Goal: Task Accomplishment & Management: Complete application form

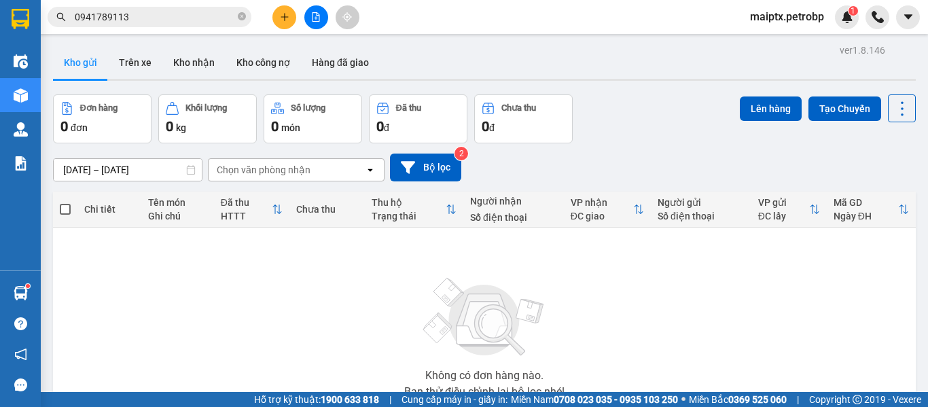
click at [244, 18] on icon "close-circle" at bounding box center [242, 16] width 8 height 8
click at [750, 312] on div "Không có đơn hàng nào. Bạn thử điều chỉnh lại bộ lọc nhé!" at bounding box center [484, 334] width 849 height 204
click at [136, 58] on button "Trên xe" at bounding box center [135, 62] width 54 height 33
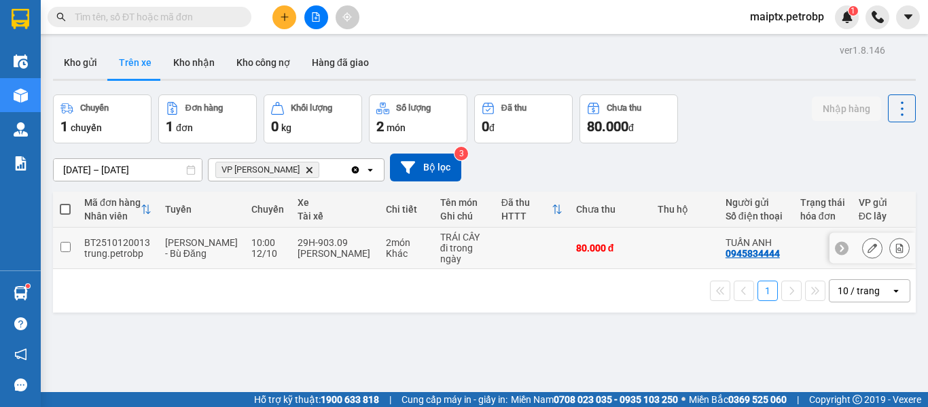
click at [361, 251] on td "29H-903.09 [PERSON_NAME][GEOGRAPHIC_DATA]" at bounding box center [335, 248] width 88 height 41
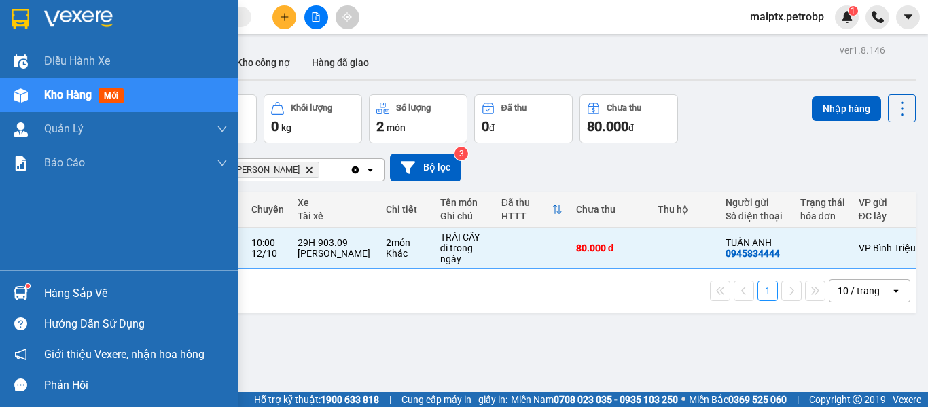
click at [74, 288] on div "Hàng sắp về" at bounding box center [135, 293] width 183 height 20
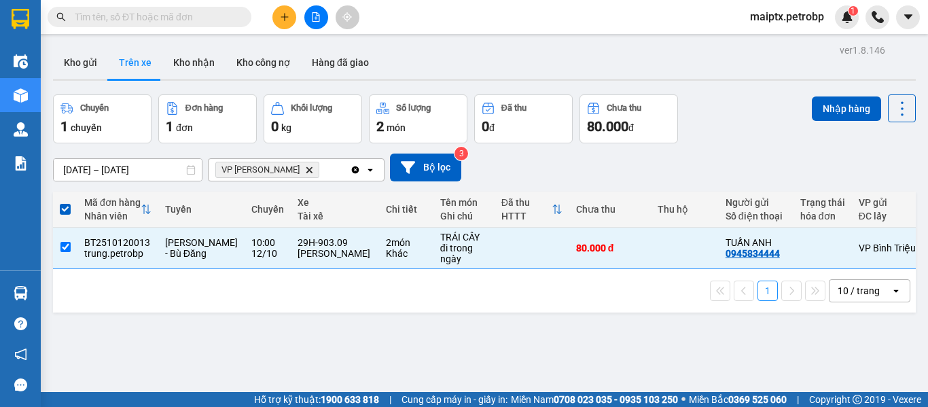
click at [702, 352] on section "Kết quả tìm kiếm ( 10 ) Bộ lọc Mã ĐH Trạng thái Món hàng Tổng cước Chưa cước Ng…" at bounding box center [464, 203] width 928 height 407
click at [62, 251] on input "checkbox" at bounding box center [65, 247] width 10 height 10
checkbox input "false"
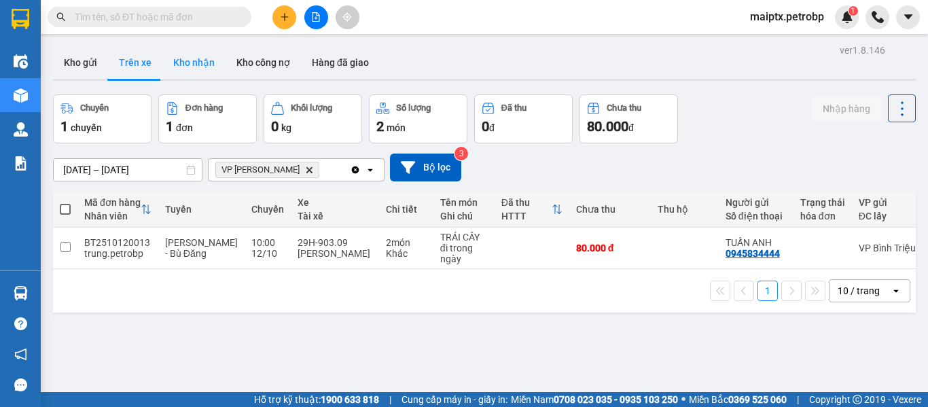
click at [201, 62] on button "Kho nhận" at bounding box center [193, 62] width 63 height 33
type input "[DATE] – [DATE]"
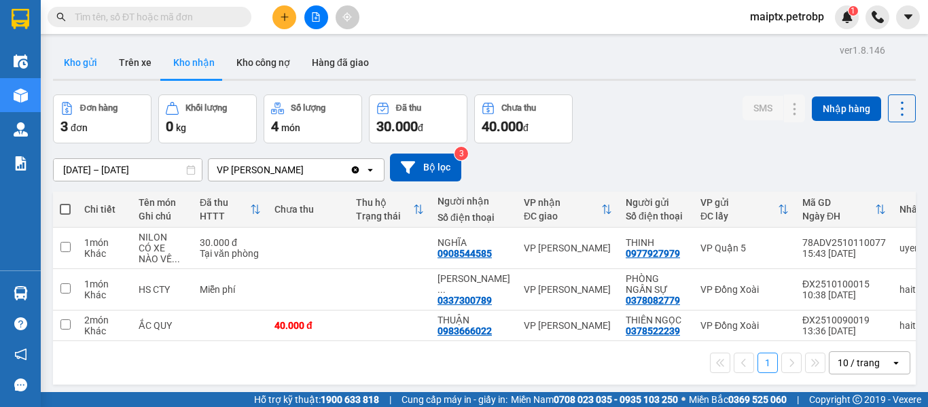
click at [90, 60] on button "Kho gửi" at bounding box center [80, 62] width 55 height 33
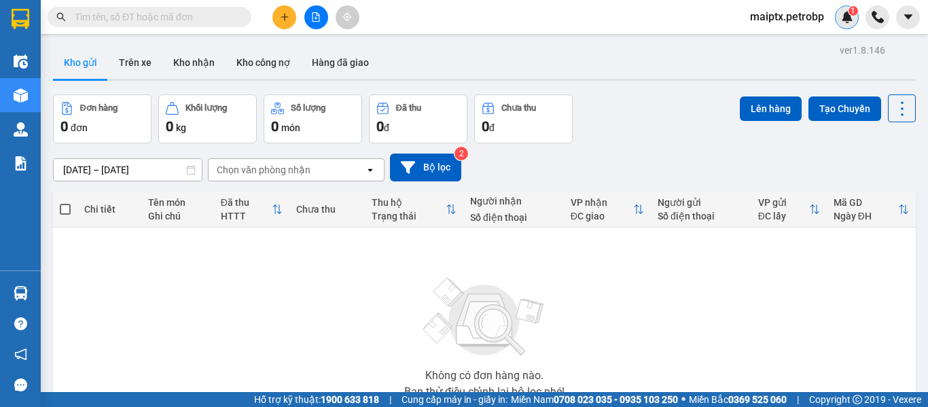
click at [841, 12] on img at bounding box center [847, 17] width 12 height 12
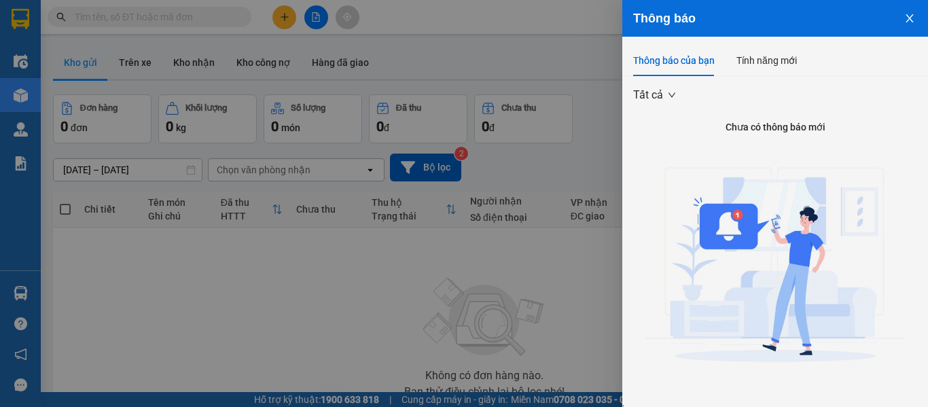
click at [727, 227] on img at bounding box center [775, 269] width 260 height 260
click at [666, 92] on span "Tất cả" at bounding box center [654, 95] width 42 height 20
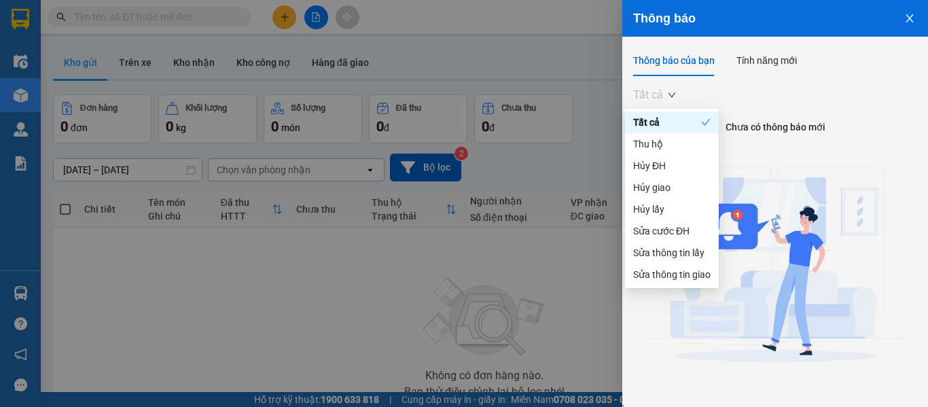
click at [668, 120] on div "Tất cả" at bounding box center [667, 122] width 68 height 15
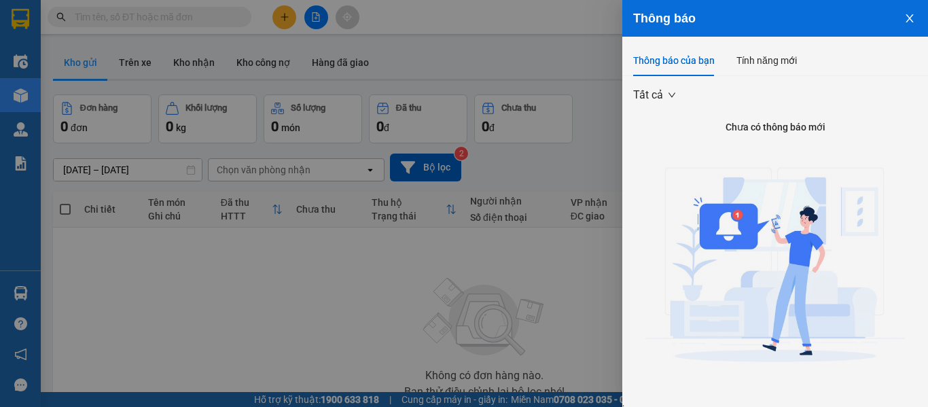
click at [906, 16] on icon "close" at bounding box center [909, 18] width 7 height 8
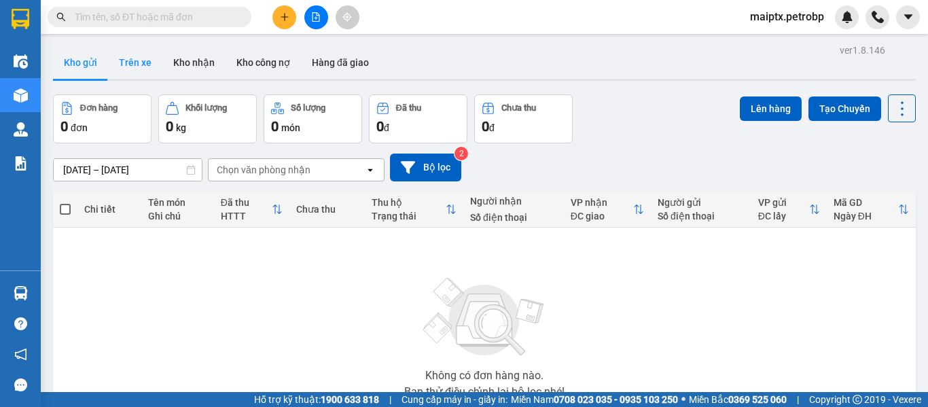
click at [127, 75] on button "Trên xe" at bounding box center [135, 62] width 54 height 33
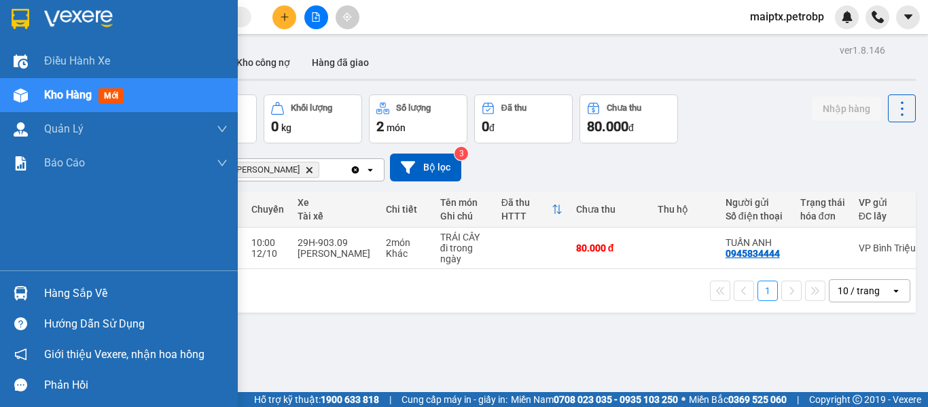
click at [84, 287] on div "Hàng sắp về" at bounding box center [135, 293] width 183 height 20
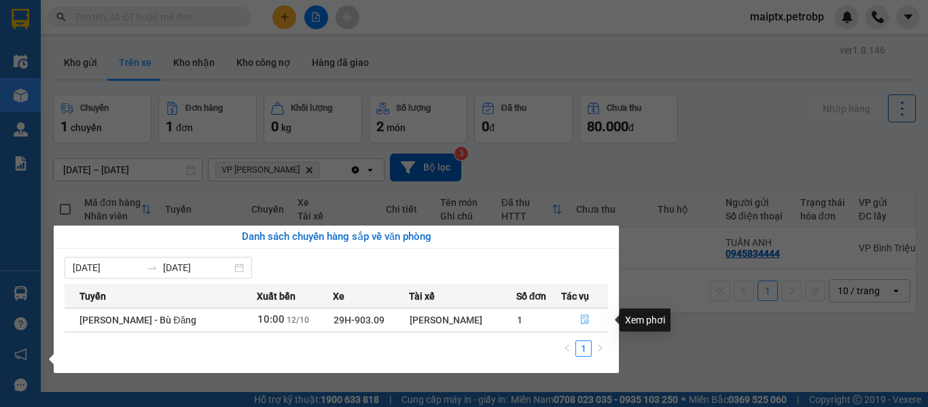
click at [582, 319] on icon "file-done" at bounding box center [585, 320] width 8 height 10
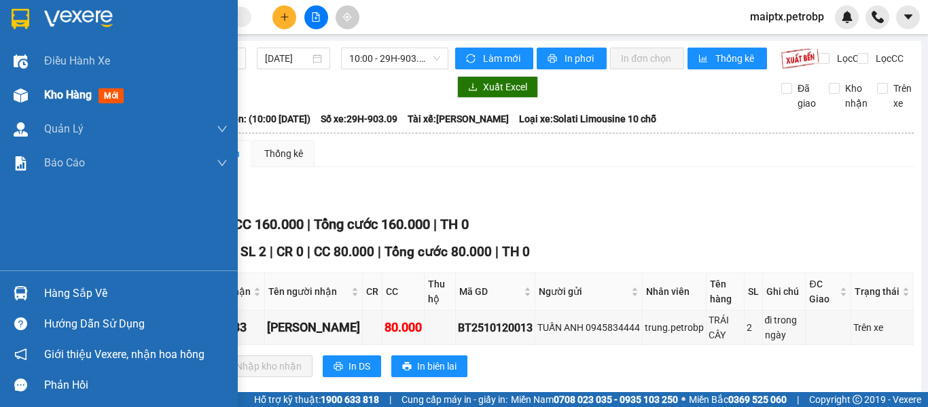
click at [46, 99] on span "Kho hàng" at bounding box center [68, 94] width 48 height 13
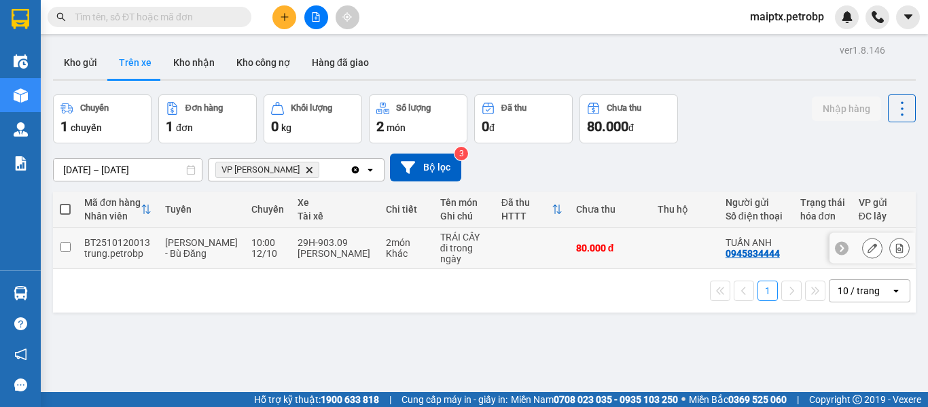
click at [440, 246] on div "đi trong ngày" at bounding box center [464, 254] width 48 height 22
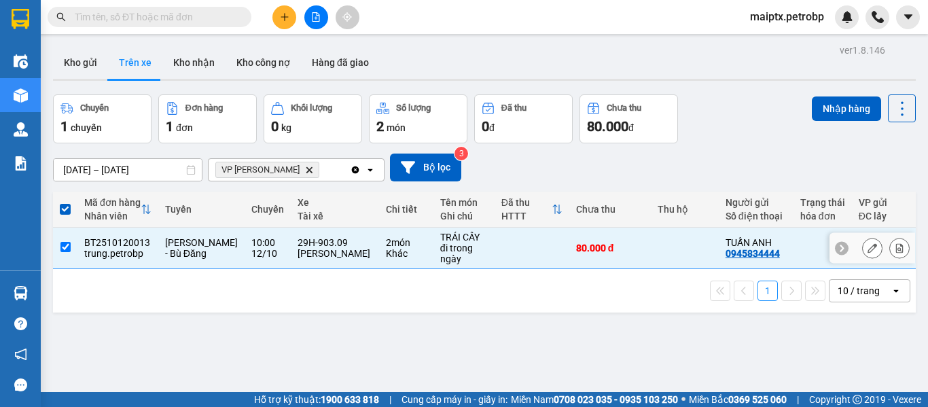
click at [440, 246] on div "đi trong ngày" at bounding box center [464, 254] width 48 height 22
checkbox input "false"
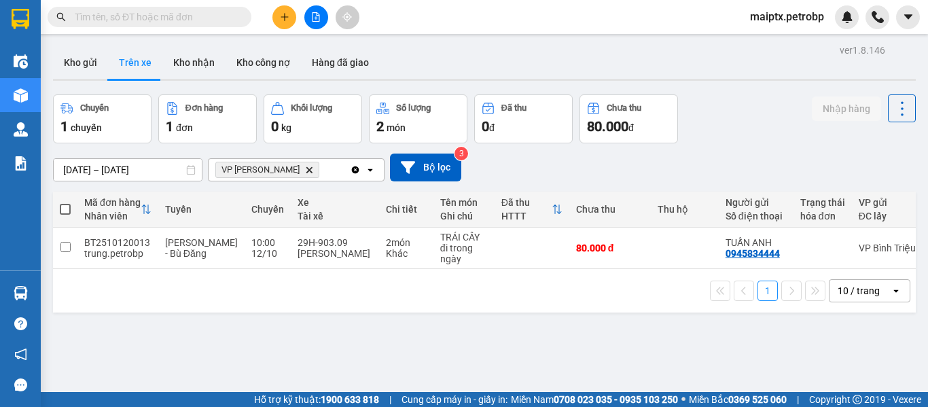
scroll to position [62, 0]
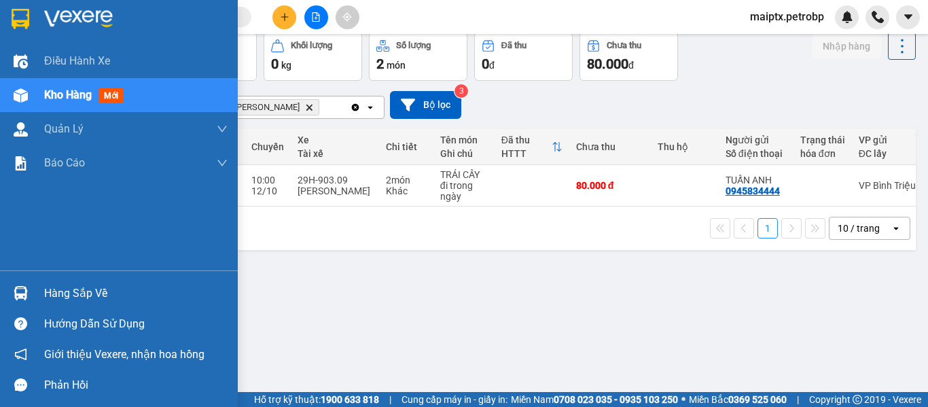
click at [74, 292] on div "Hàng sắp về" at bounding box center [135, 293] width 183 height 20
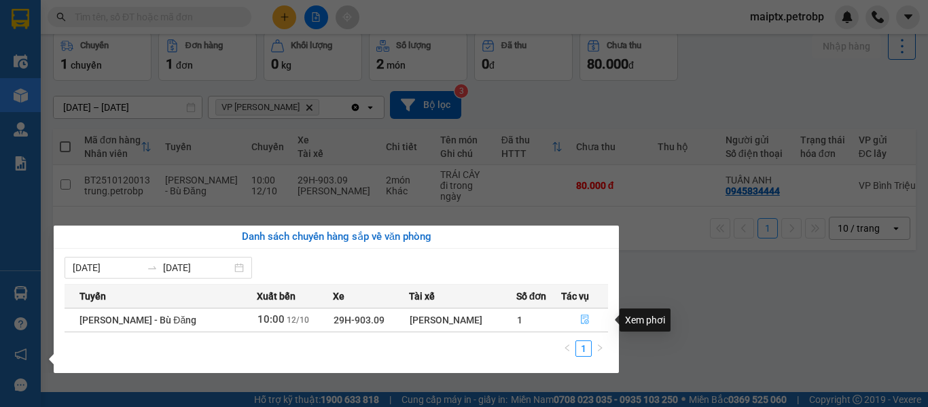
click at [581, 323] on icon "file-done" at bounding box center [585, 320] width 10 height 10
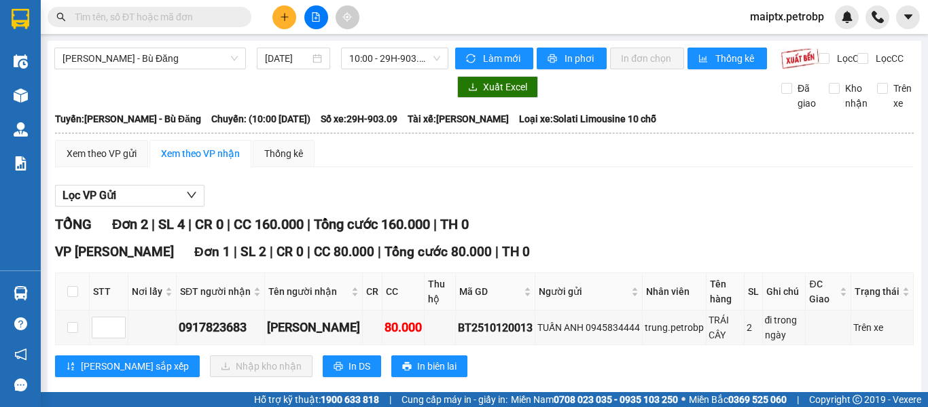
scroll to position [68, 0]
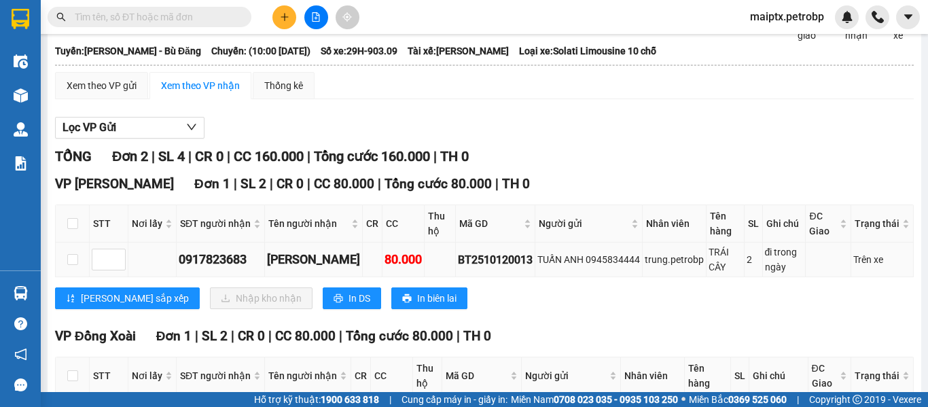
click at [286, 269] on div "[PERSON_NAME]" at bounding box center [313, 259] width 93 height 19
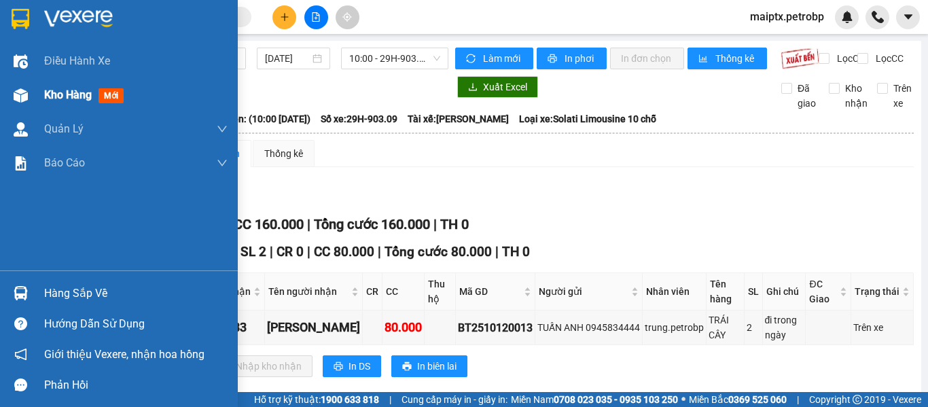
click at [84, 97] on span "Kho hàng" at bounding box center [68, 94] width 48 height 13
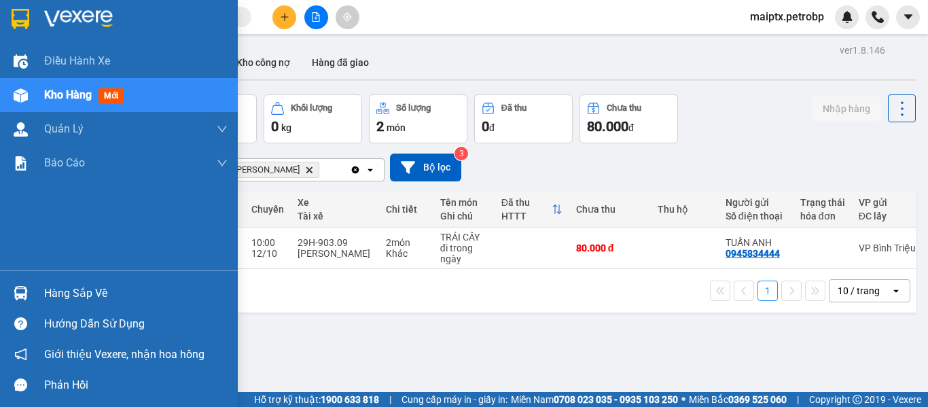
click at [86, 289] on div "Hàng sắp về" at bounding box center [135, 293] width 183 height 20
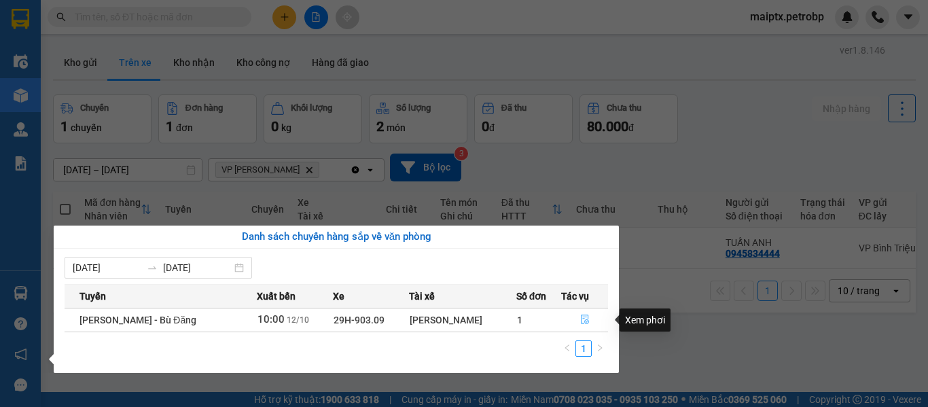
click at [584, 319] on icon "file-done" at bounding box center [585, 320] width 10 height 10
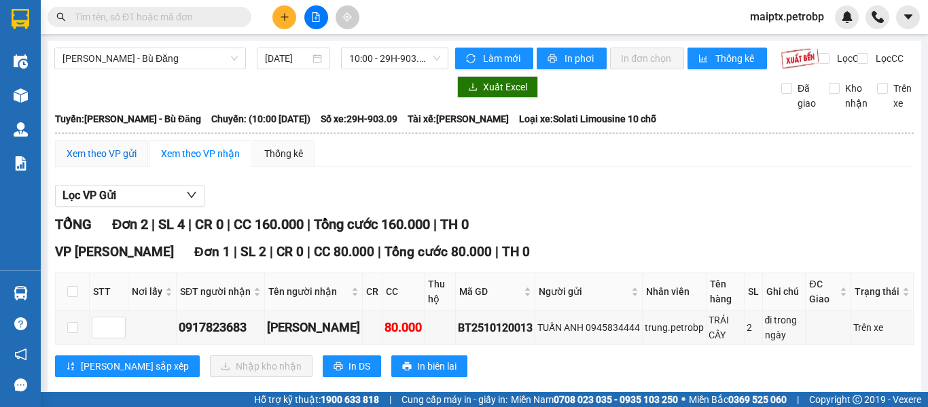
click at [118, 160] on div "Xem theo VP gửi" at bounding box center [102, 153] width 70 height 15
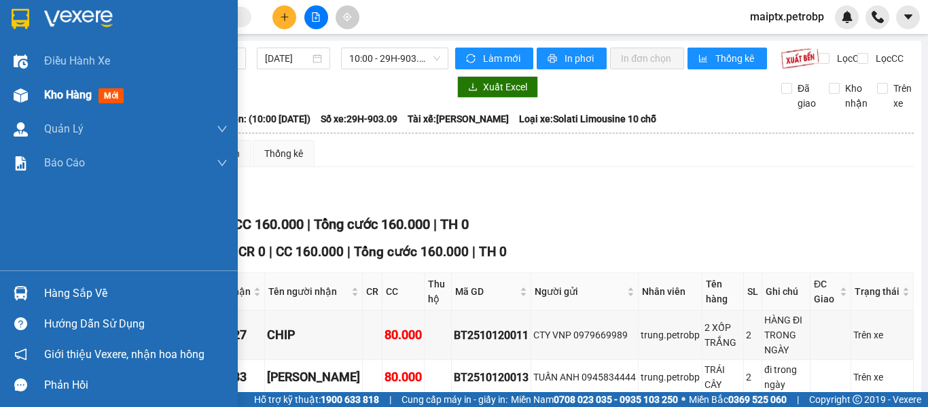
click at [74, 93] on span "Kho hàng" at bounding box center [68, 94] width 48 height 13
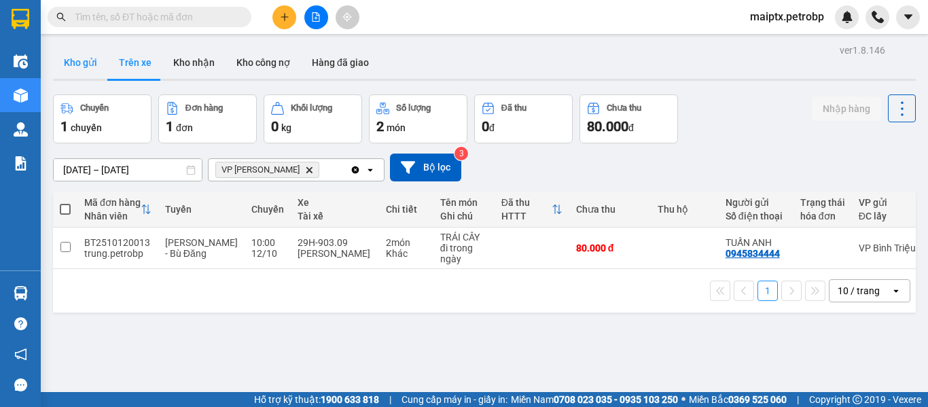
click at [83, 60] on button "Kho gửi" at bounding box center [80, 62] width 55 height 33
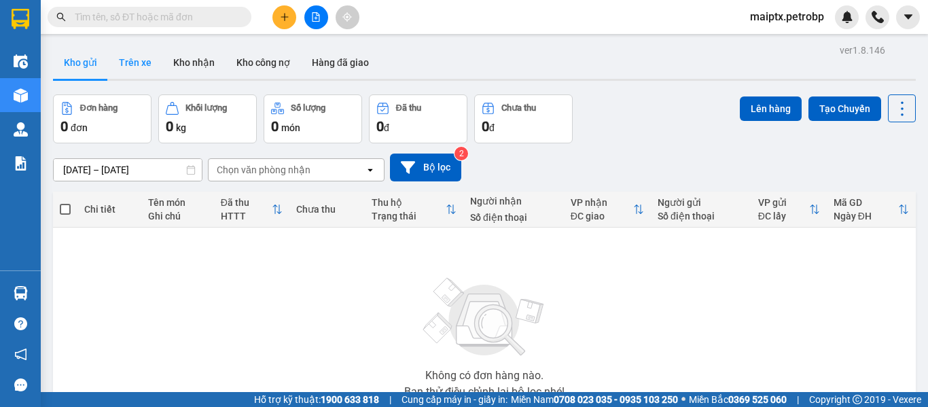
click at [130, 63] on button "Trên xe" at bounding box center [135, 62] width 54 height 33
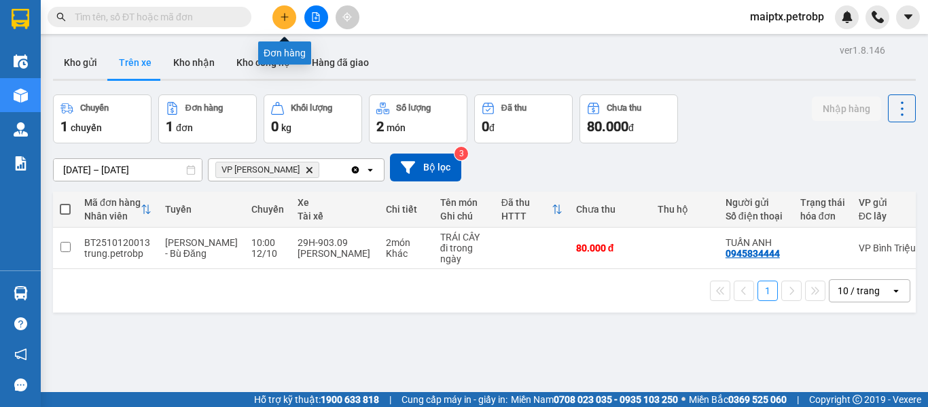
click at [287, 14] on icon "plus" at bounding box center [285, 17] width 10 height 10
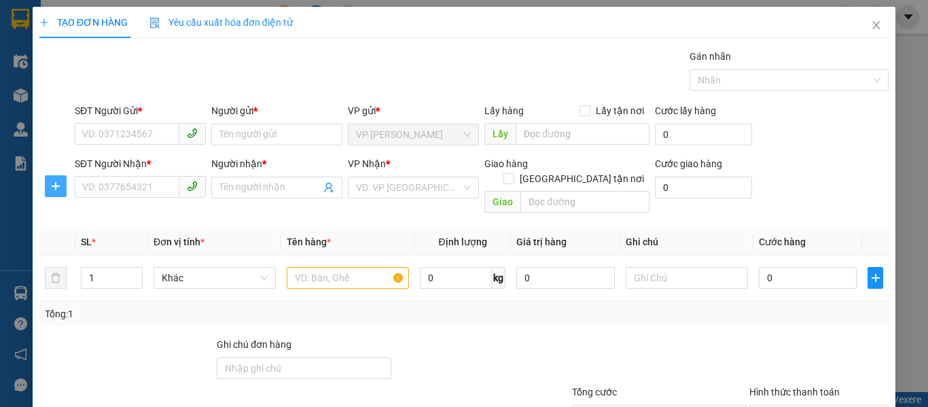
click at [56, 182] on icon "plus" at bounding box center [55, 186] width 11 height 11
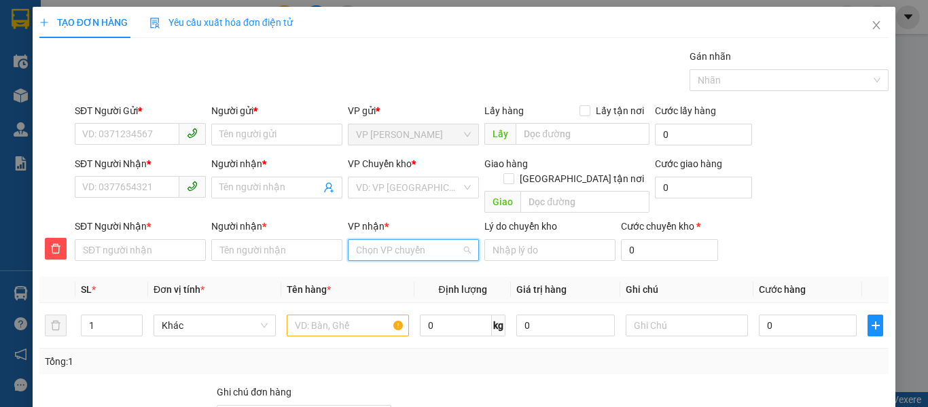
click at [393, 240] on input "VP nhận *" at bounding box center [408, 250] width 105 height 20
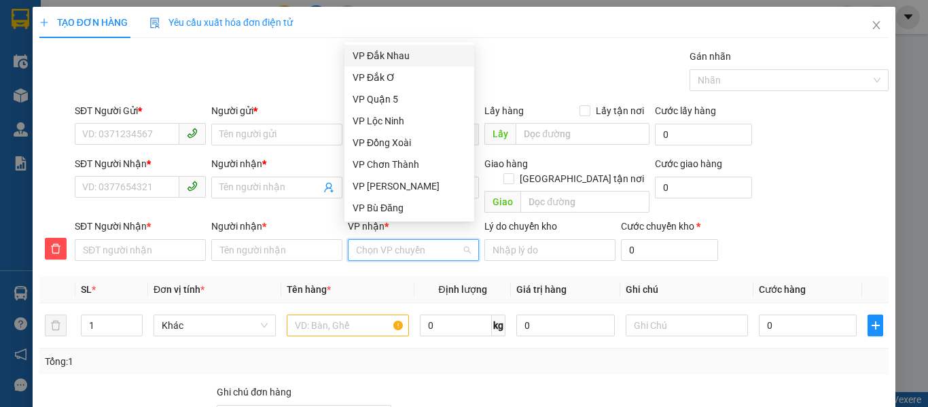
type input "b"
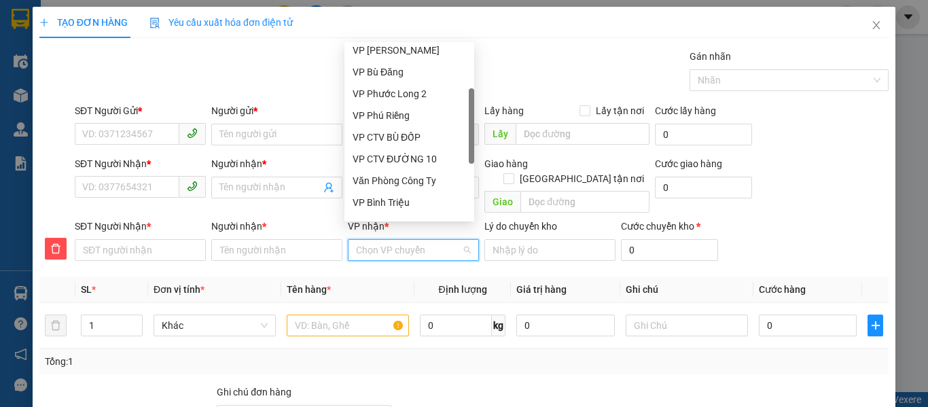
scroll to position [204, 0]
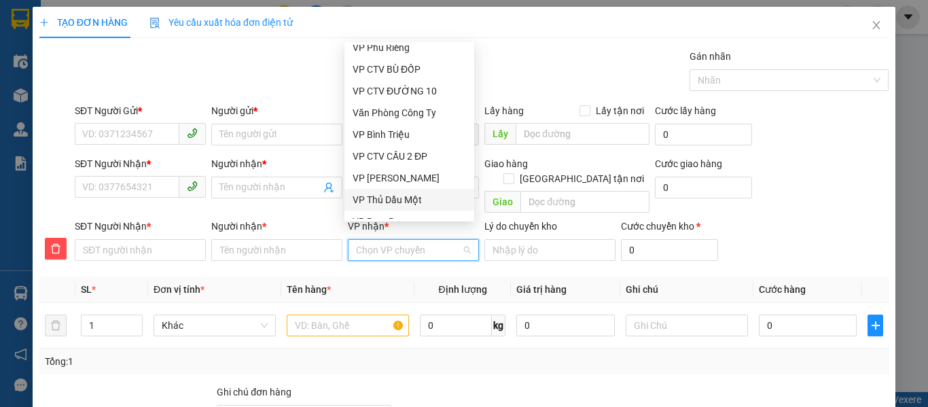
click at [413, 202] on div "VP Thủ Dầu Một" at bounding box center [409, 199] width 113 height 15
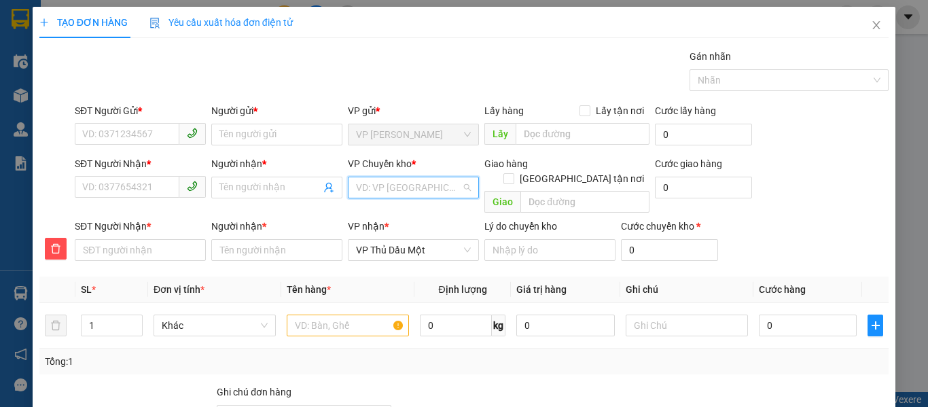
click at [397, 190] on input "search" at bounding box center [408, 187] width 105 height 20
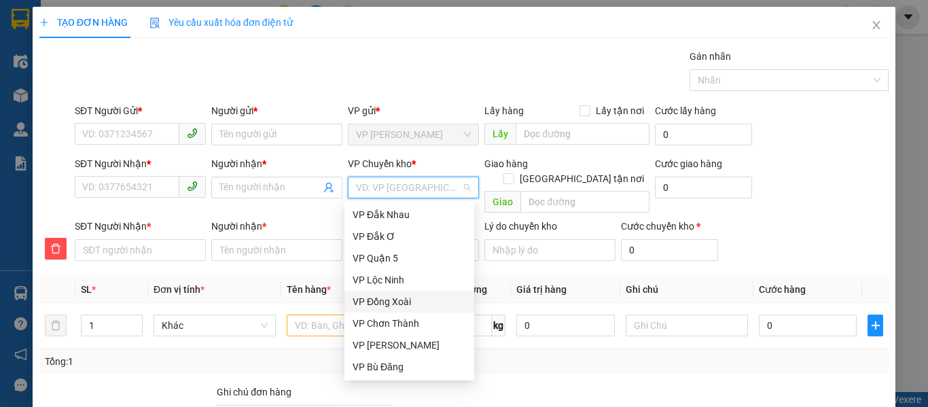
click at [399, 303] on div "VP Đồng Xoài" at bounding box center [409, 301] width 113 height 15
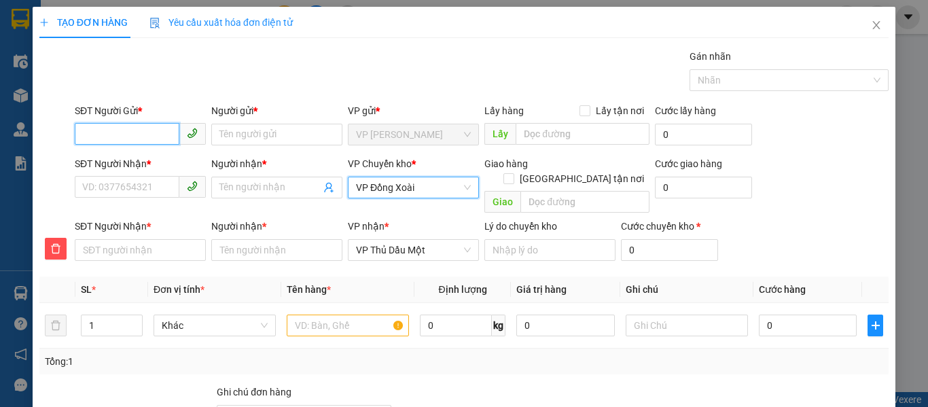
click at [129, 132] on input "SĐT Người Gửi *" at bounding box center [127, 134] width 105 height 22
click at [401, 240] on span "VP Thủ Dầu Một" at bounding box center [413, 250] width 115 height 20
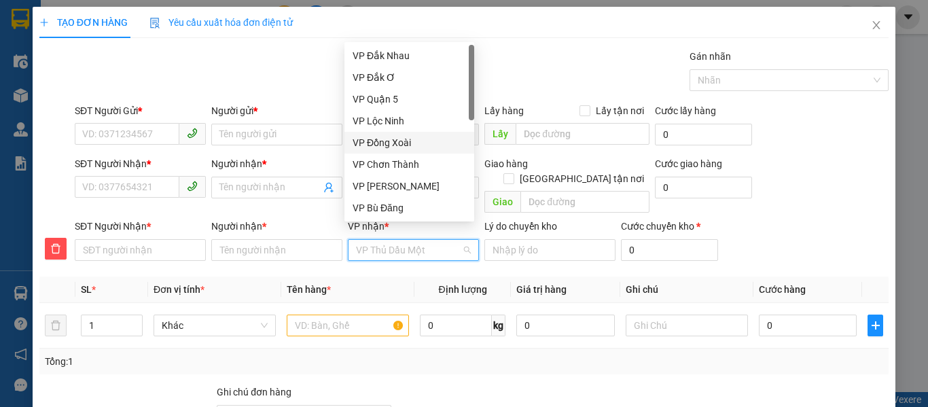
scroll to position [326, 0]
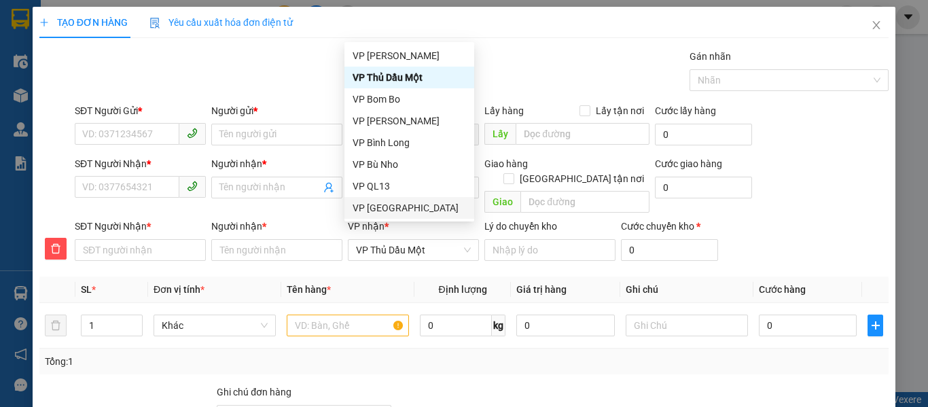
click at [251, 255] on div "Transit Pickup Surcharge Ids Transit Deliver Surcharge Ids Transit Deliver Surc…" at bounding box center [463, 294] width 849 height 490
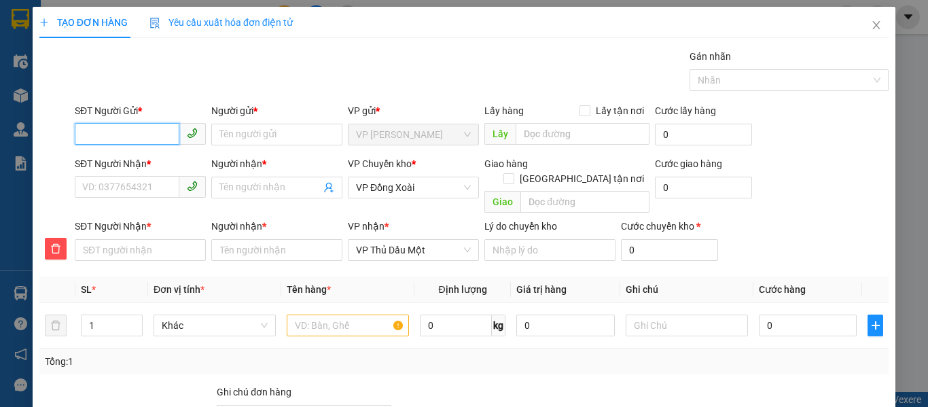
click at [149, 135] on input "SĐT Người Gửi *" at bounding box center [127, 134] width 105 height 22
click at [145, 165] on div "0826909678 - TÂM" at bounding box center [138, 161] width 113 height 15
type input "0826909678"
type input "TÂM"
type input "650.000"
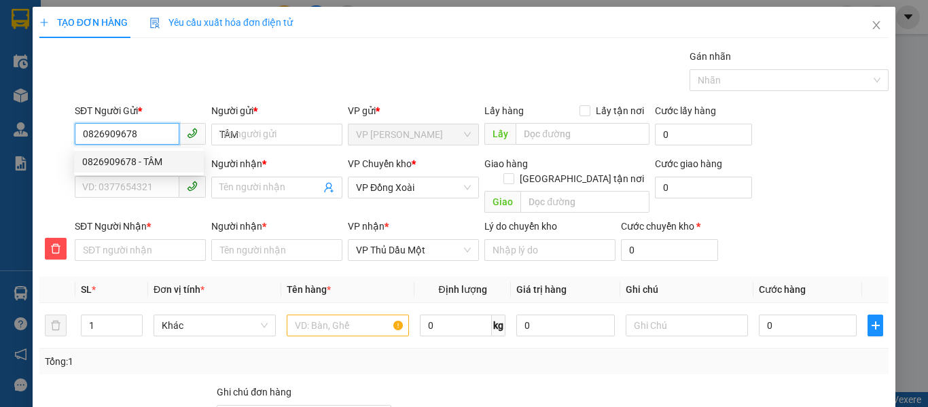
type input "650.000"
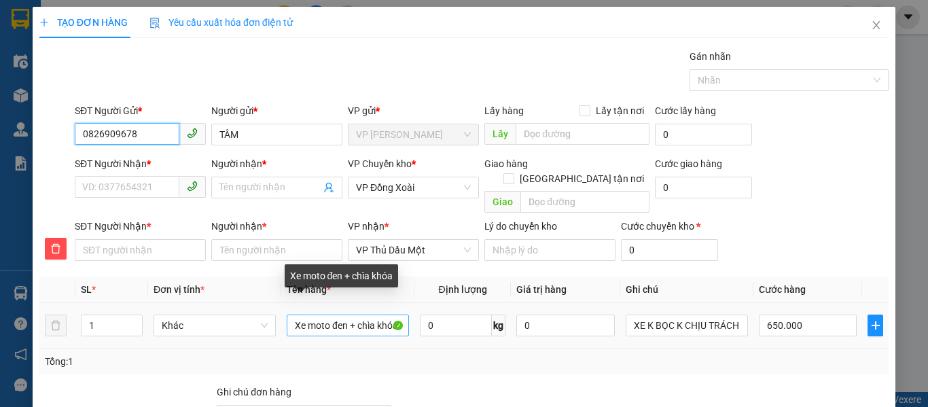
type input "0826909678"
click at [293, 315] on input "Xe moto đen + chìa khóa" at bounding box center [348, 326] width 122 height 22
drag, startPoint x: 348, startPoint y: 310, endPoint x: 307, endPoint y: 306, distance: 41.6
click at [307, 315] on input "Xe moto đen + chìa khóa" at bounding box center [348, 326] width 122 height 22
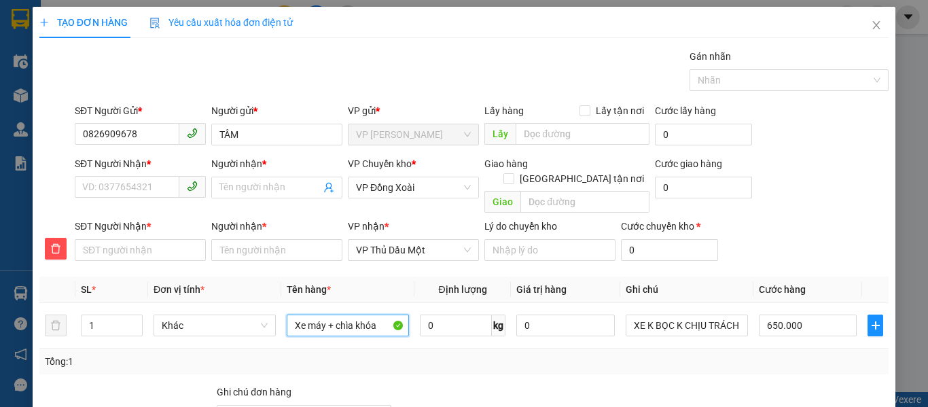
type input "Xe máy + chìa khóa"
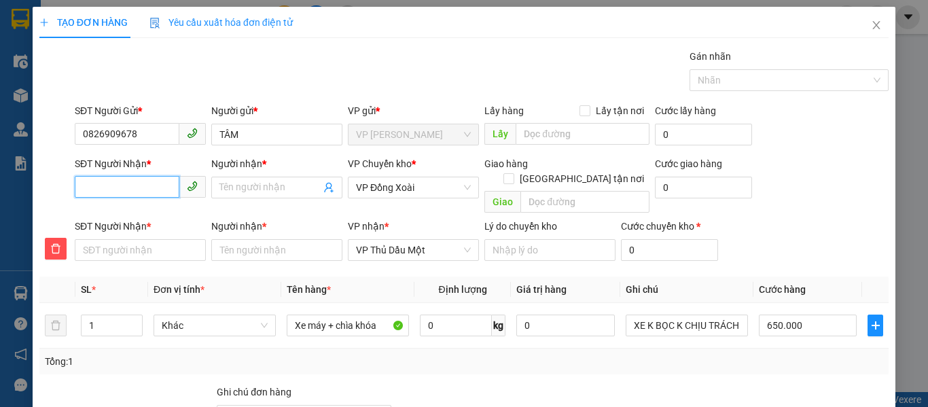
click at [94, 183] on input "SĐT Người Nhận *" at bounding box center [127, 187] width 105 height 22
type input "0"
type input "09"
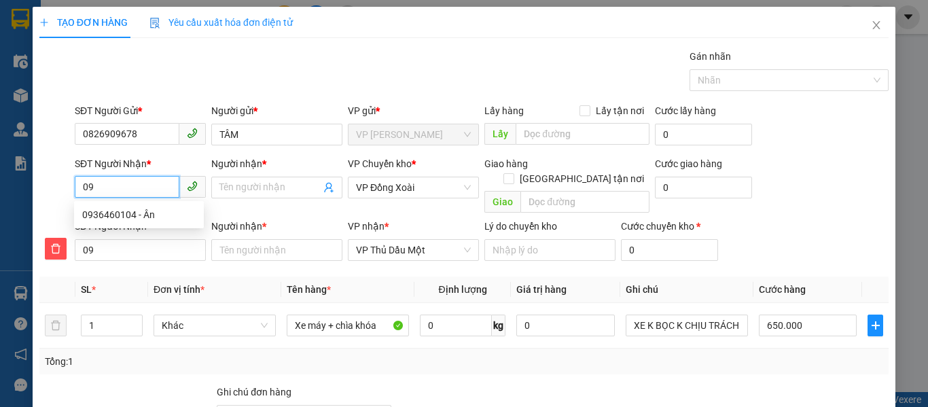
type input "097"
type input "0971"
type input "09710"
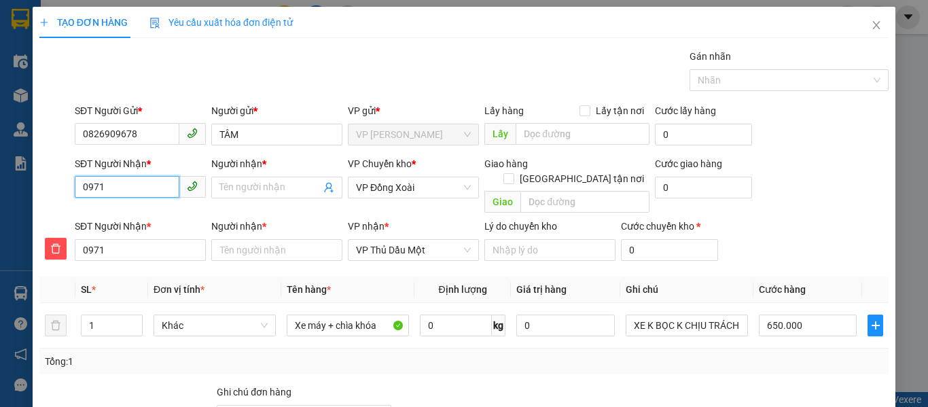
type input "09710"
type input "097103"
type input "0971033"
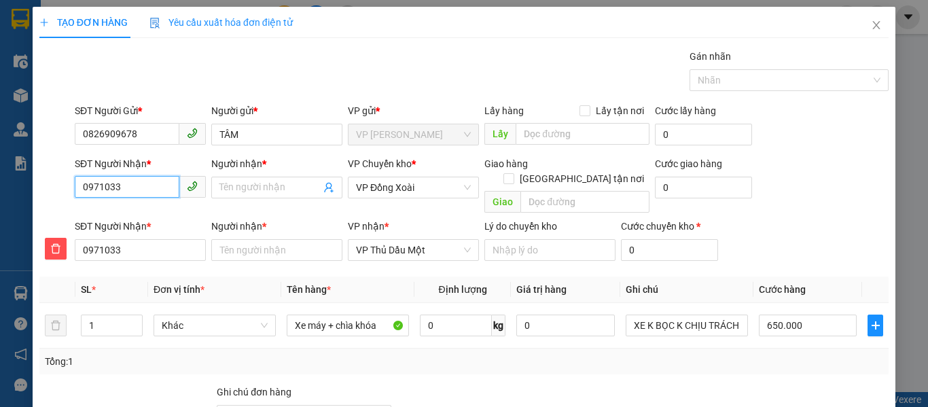
type input "09710338"
type input "097103388"
type input "0971033887"
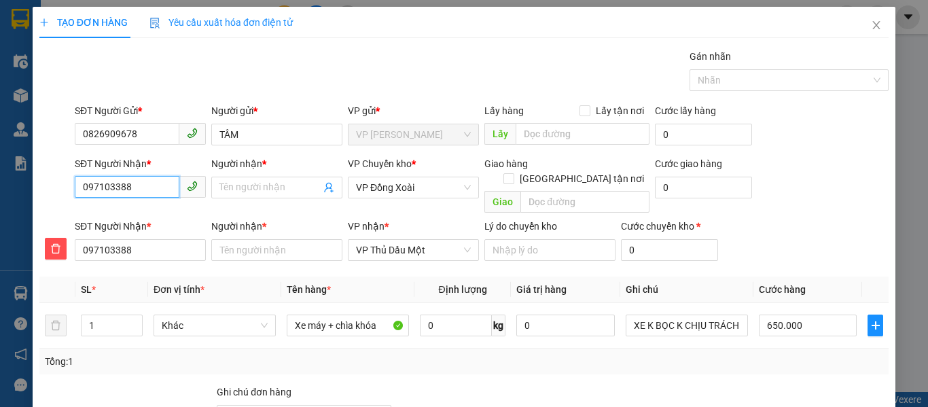
type input "0971033887"
click at [272, 189] on input "Người nhận *" at bounding box center [269, 187] width 101 height 15
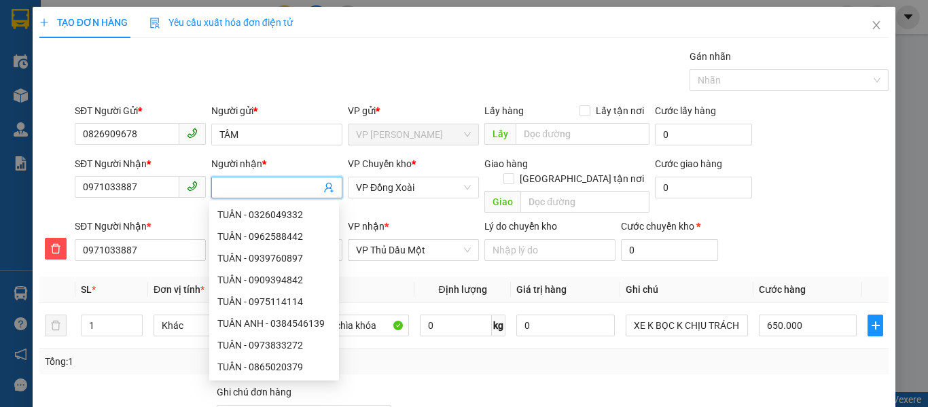
type input "A"
type input "An"
type input "Anh"
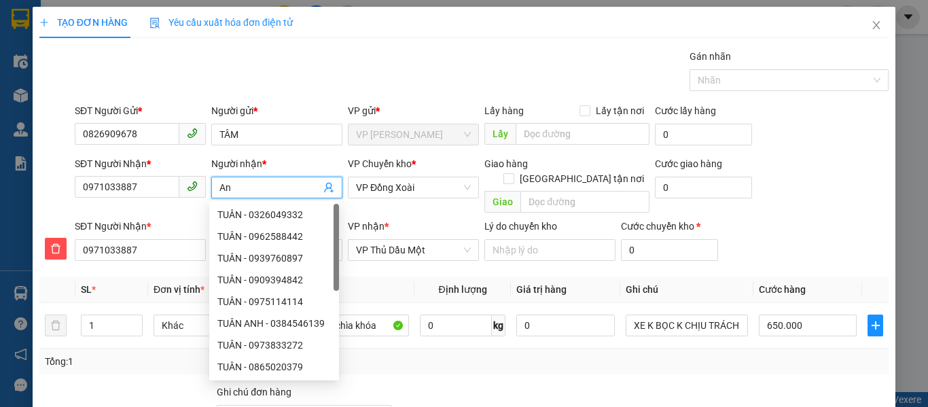
type input "Anh"
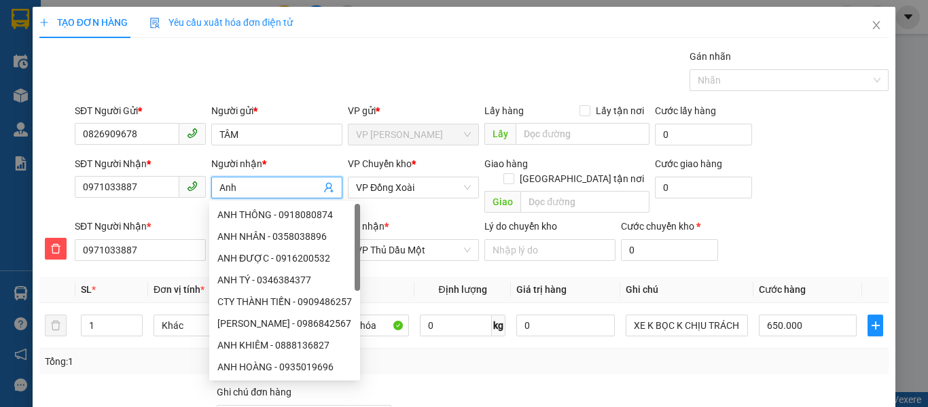
type input "Anh N"
type input "Anh Nh"
type input "[PERSON_NAME]"
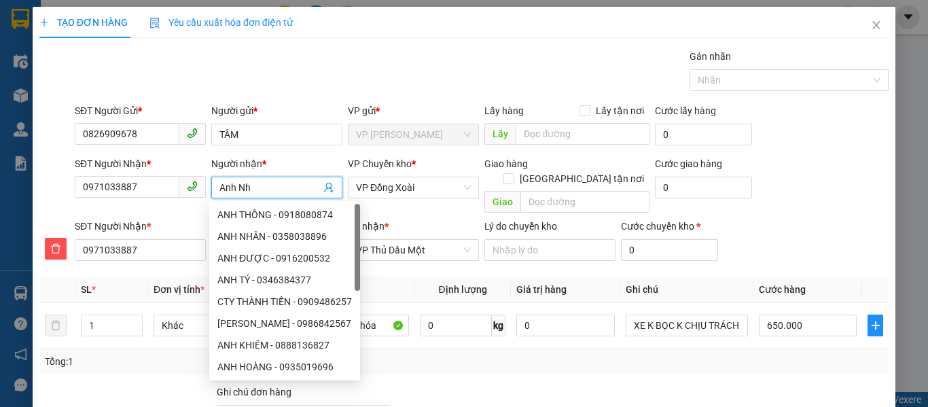
type input "[PERSON_NAME]"
type input "Anh Nhơ"
type input "Anh Nhớ"
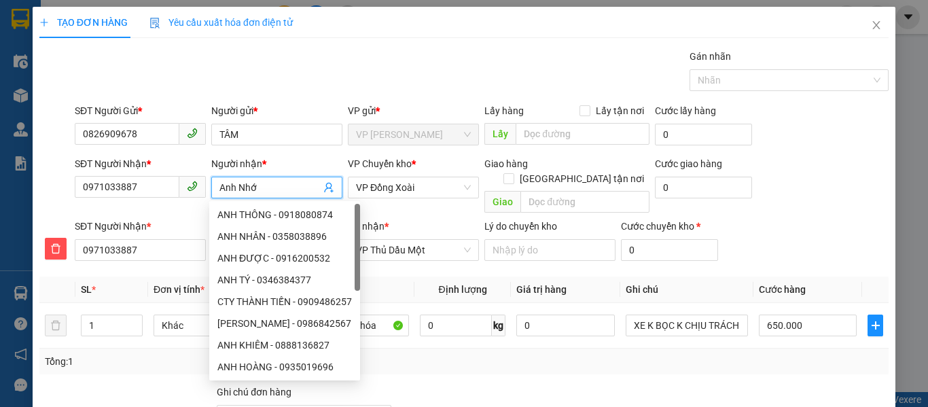
type input "Anh Nhớ"
click at [368, 65] on div "Gói vận chuyển * Tiêu chuẩn Gán nhãn Nhãn" at bounding box center [481, 73] width 819 height 48
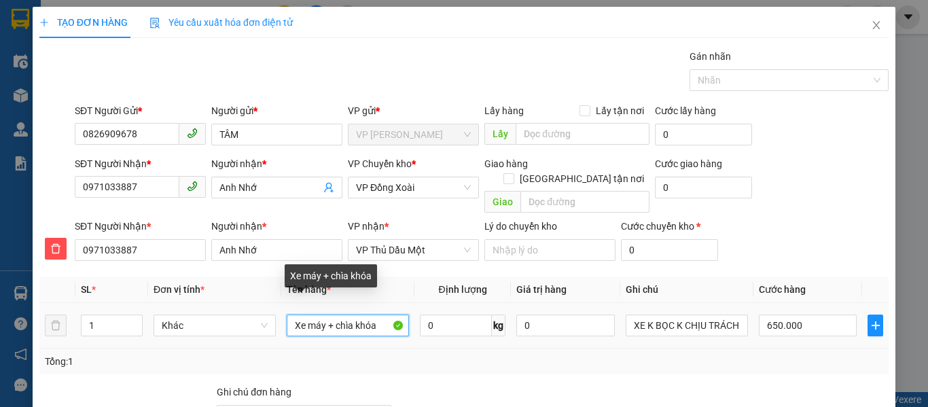
click at [320, 315] on input "Xe máy + chìa khóa" at bounding box center [348, 326] width 122 height 22
click at [324, 315] on input "Xe máy + chìa khóa" at bounding box center [348, 326] width 122 height 22
click at [376, 315] on input "Xe máy + chìa khóa" at bounding box center [348, 326] width 122 height 22
click at [379, 315] on input "Xe máy + chìa khóa, cave" at bounding box center [348, 326] width 122 height 22
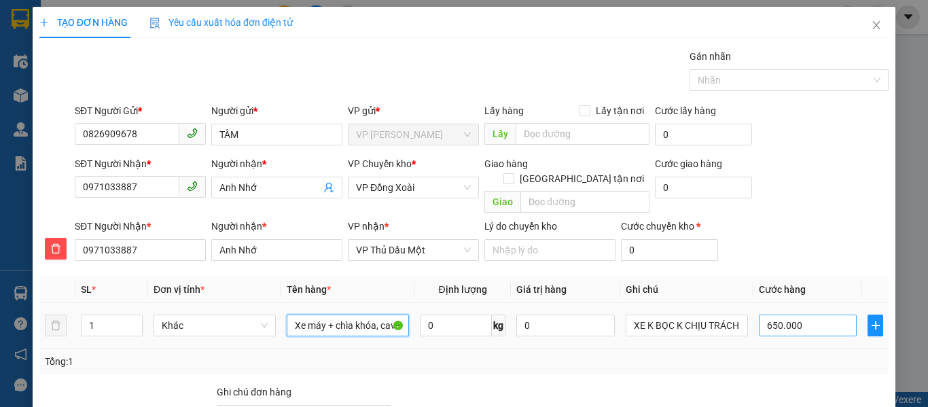
type input "Xe máy + chìa khóa, cave"
click at [807, 315] on input "650.000" at bounding box center [808, 326] width 98 height 22
type input "3"
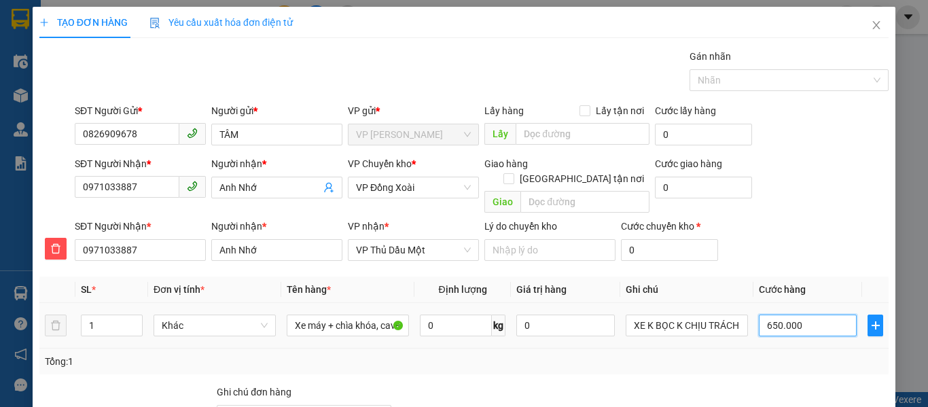
type input "3"
type input "30"
type input "300"
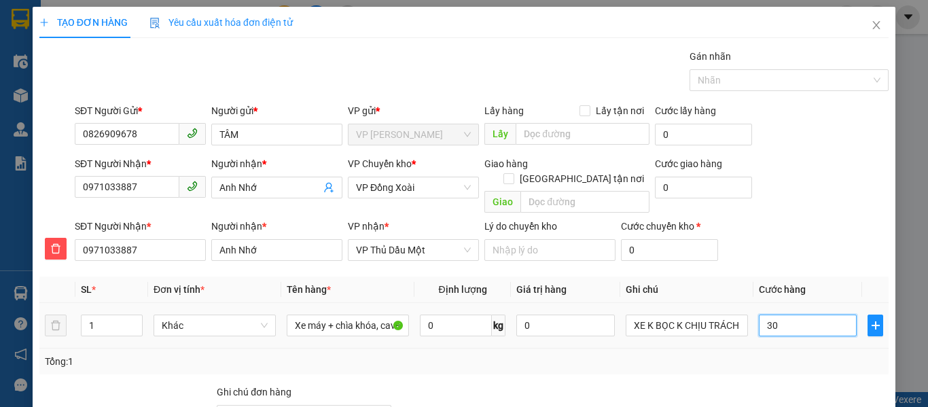
type input "300"
type input "3.000"
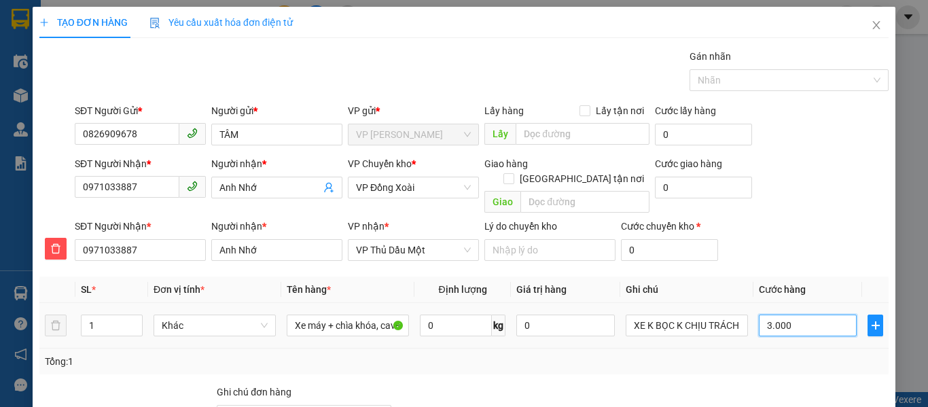
type input "30.000"
type input "300.000"
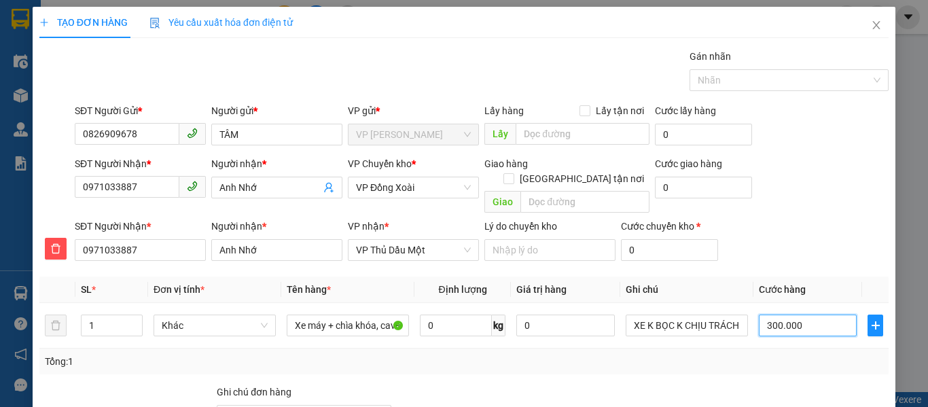
type input "300.000"
click at [728, 355] on div "Tổng: 1" at bounding box center [463, 361] width 849 height 26
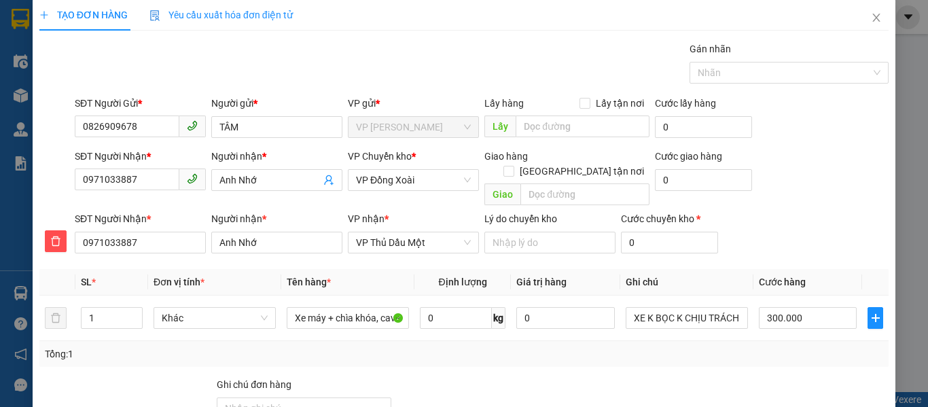
scroll to position [143, 0]
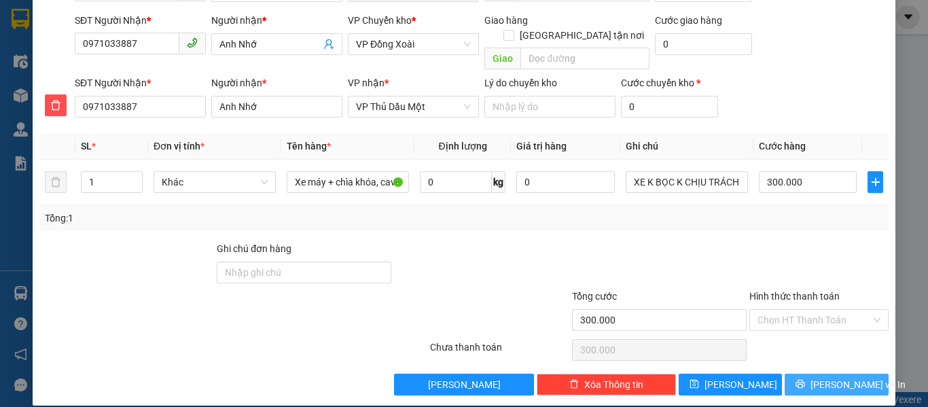
click at [850, 377] on span "[PERSON_NAME] và In" at bounding box center [857, 384] width 95 height 15
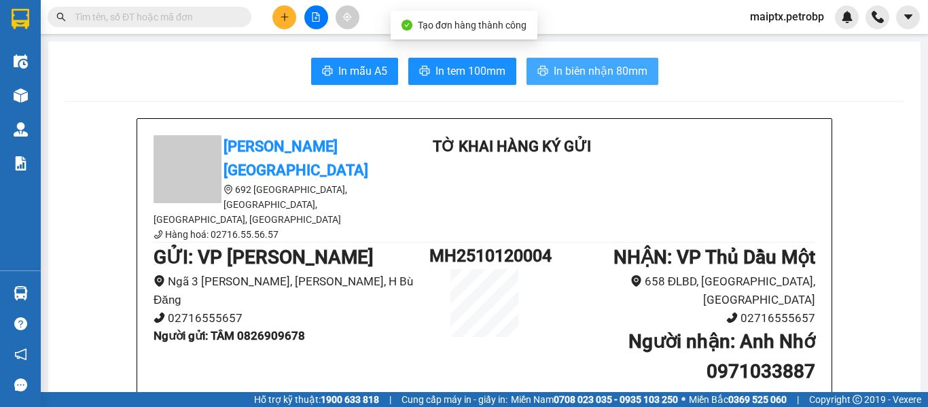
click at [585, 62] on span "In biên nhận 80mm" at bounding box center [601, 70] width 94 height 17
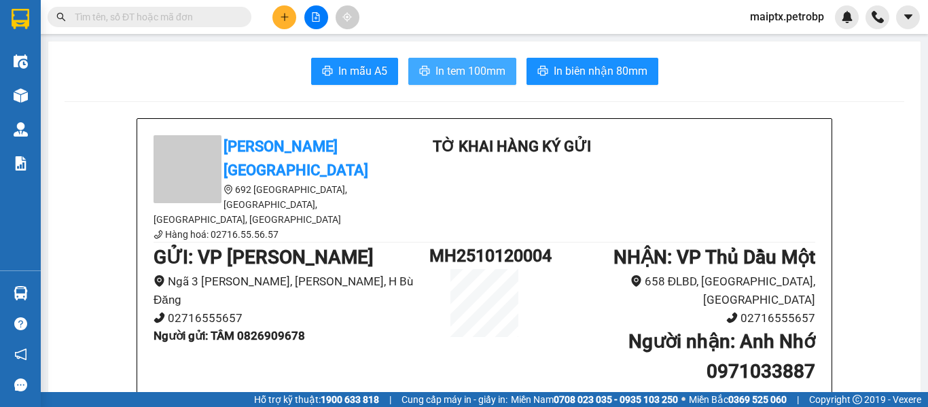
click at [471, 75] on span "In tem 100mm" at bounding box center [470, 70] width 70 height 17
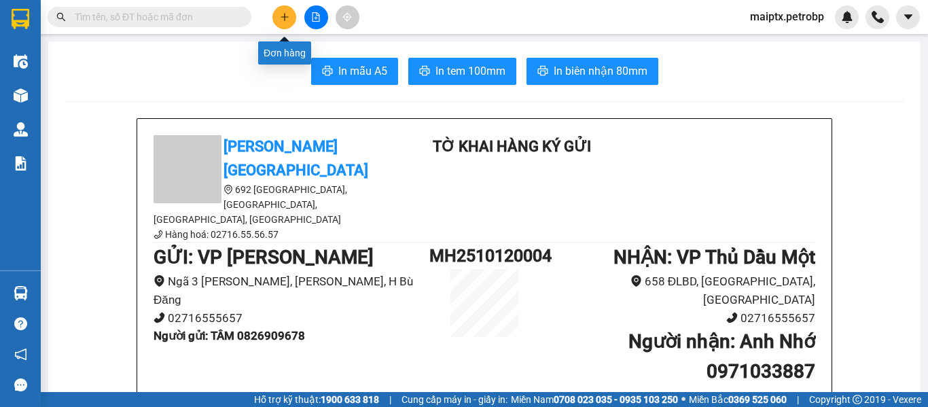
click at [285, 18] on icon "plus" at bounding box center [285, 17] width 10 height 10
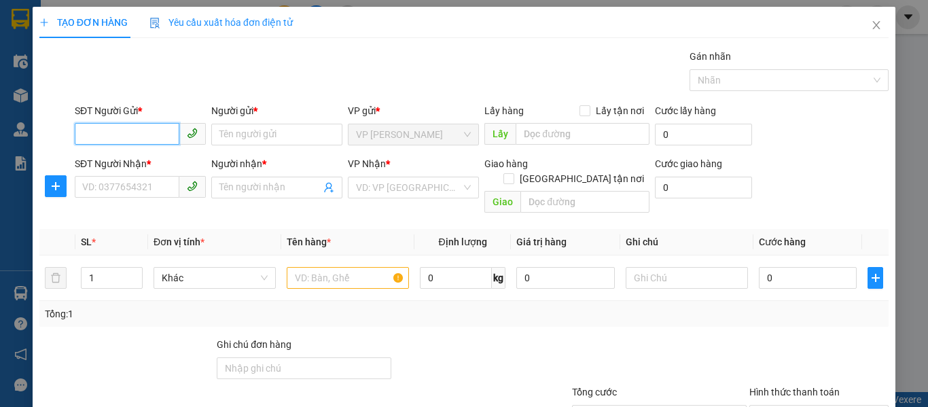
click at [135, 132] on input "SĐT Người Gửi *" at bounding box center [127, 134] width 105 height 22
click at [57, 179] on button "button" at bounding box center [56, 186] width 22 height 22
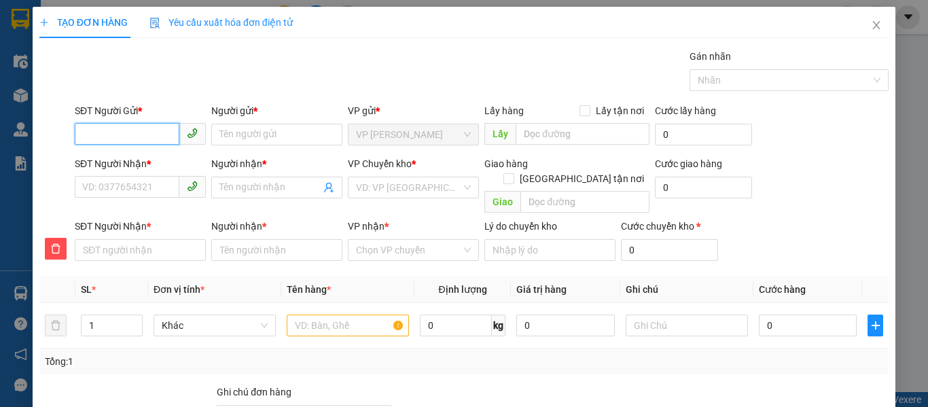
click at [137, 135] on input "SĐT Người Gửi *" at bounding box center [127, 134] width 105 height 22
click at [140, 159] on div "0826909678 - TÂM" at bounding box center [138, 161] width 113 height 15
type input "0826909678"
type input "TÂM"
type input "0971033887"
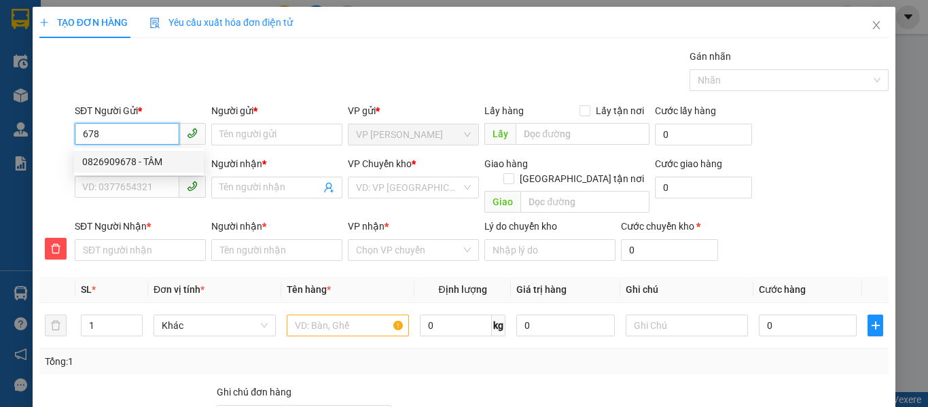
type input "Anh Nhớ"
type input "0971033887"
type input "Anh Nhớ"
type input "300.000"
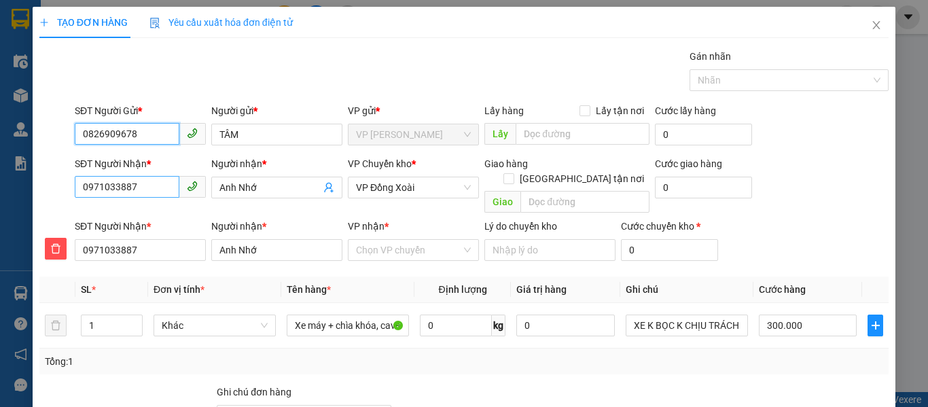
type input "0826909678"
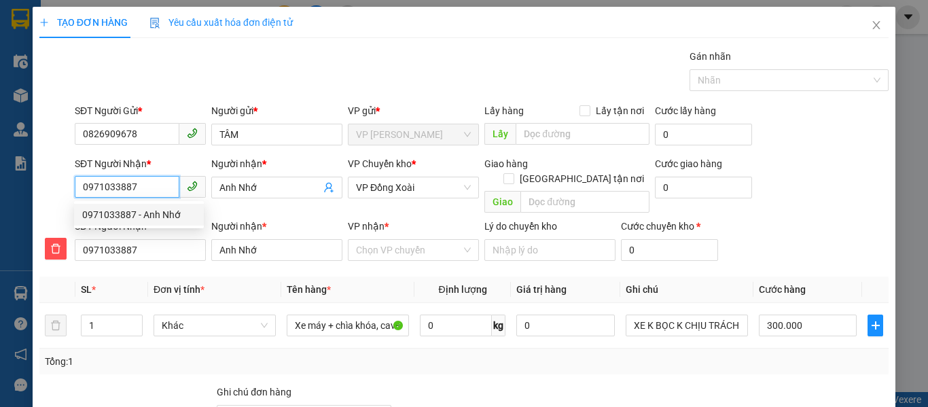
drag, startPoint x: 143, startPoint y: 194, endPoint x: 46, endPoint y: 183, distance: 97.8
click at [46, 183] on div "SĐT Người Nhận * 0971033887 Người nhận * Anh Nhớ VP Chuyển kho * VP Đồng Xoài G…" at bounding box center [464, 187] width 852 height 62
click at [228, 189] on input "Anh Nhớ" at bounding box center [269, 187] width 101 height 15
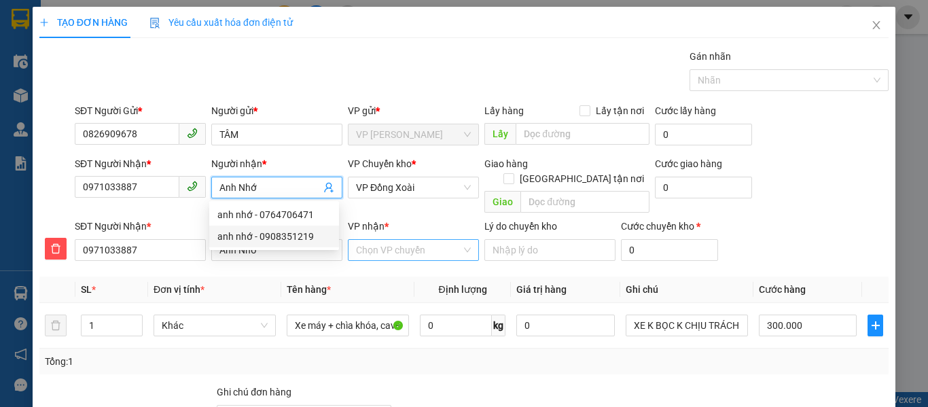
click at [363, 240] on input "VP nhận *" at bounding box center [408, 250] width 105 height 20
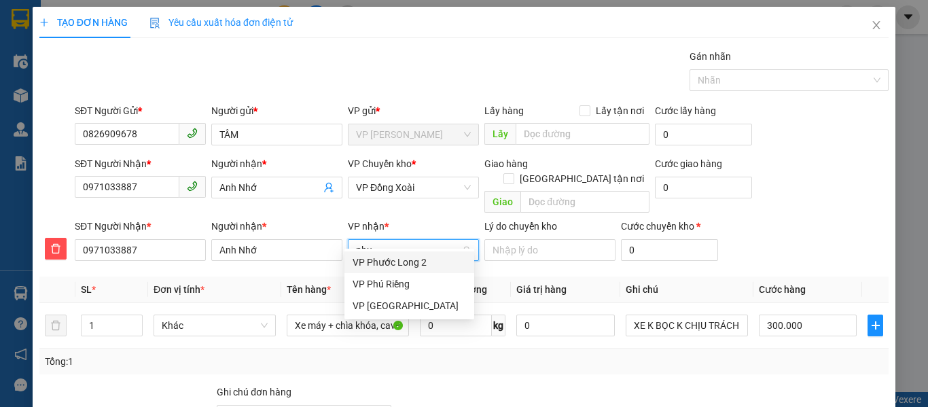
type input "phuo"
click at [374, 287] on div "VP [GEOGRAPHIC_DATA]" at bounding box center [409, 283] width 113 height 15
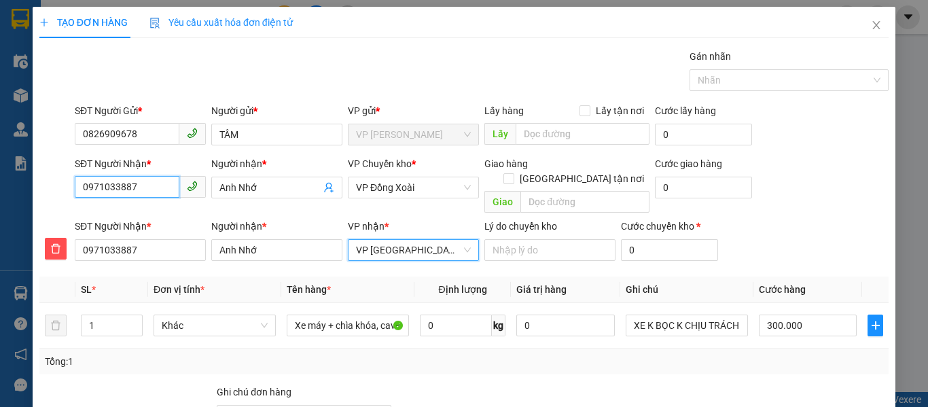
click at [133, 193] on input "0971033887" at bounding box center [127, 187] width 105 height 22
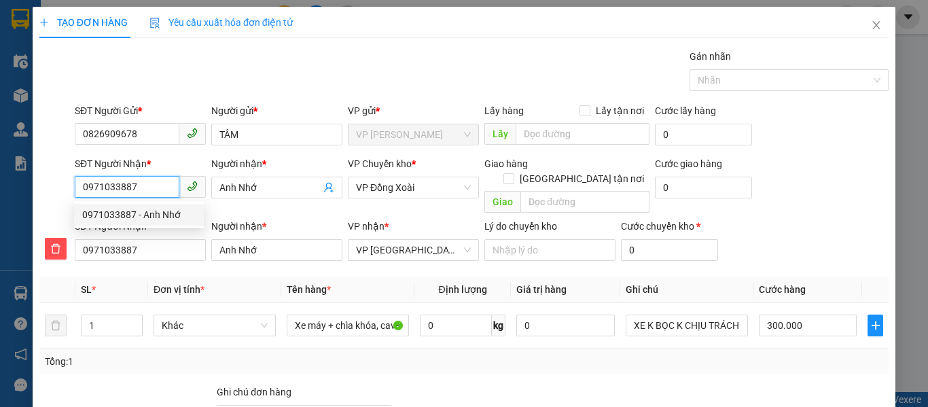
type input "097103388"
type input "0"
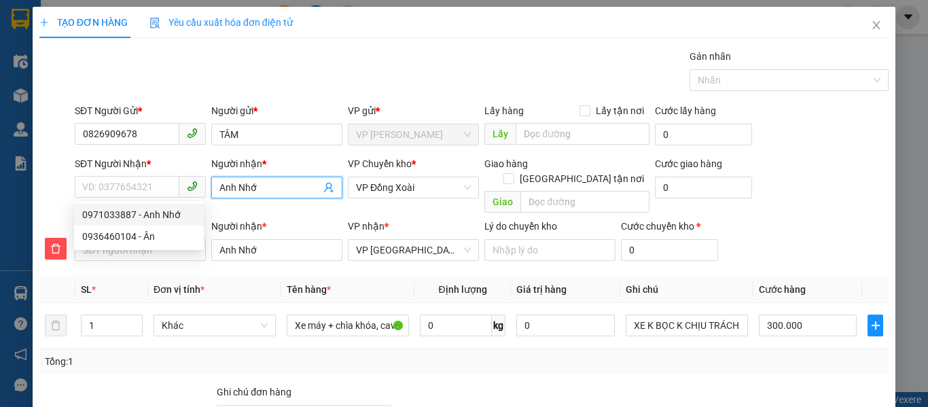
click at [234, 186] on input "Anh Nhớ" at bounding box center [269, 187] width 101 height 15
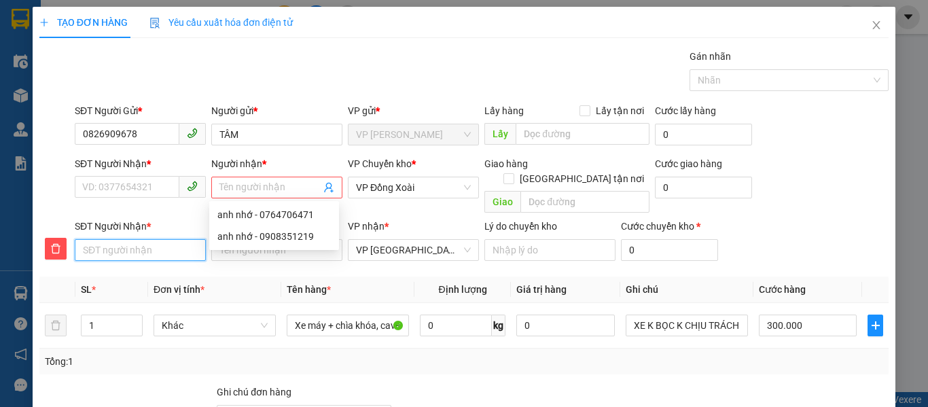
click at [138, 244] on input "SĐT Người Nhận *" at bounding box center [140, 250] width 131 height 22
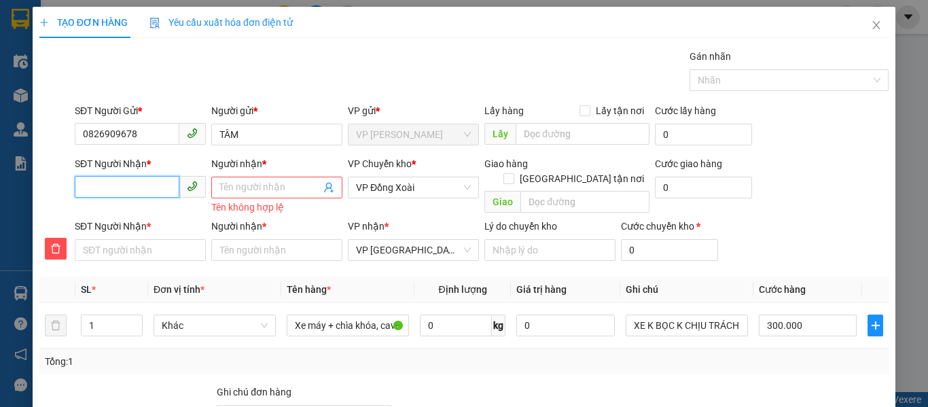
click at [96, 184] on input "SĐT Người Nhận *" at bounding box center [127, 187] width 105 height 22
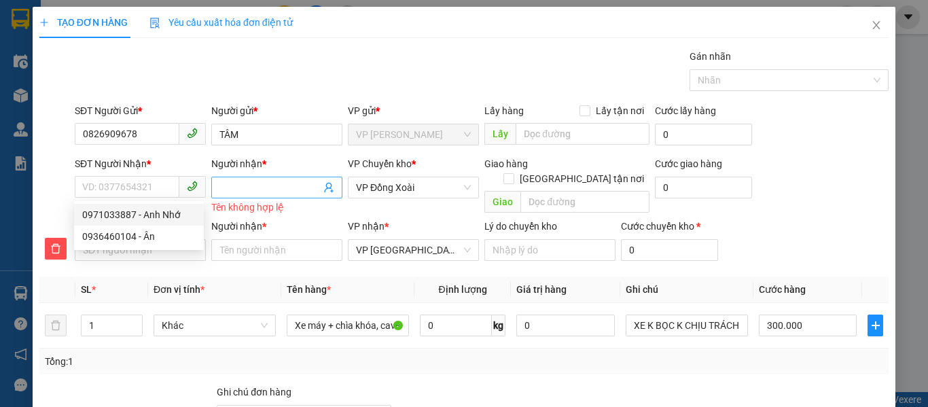
click at [239, 187] on input "Người nhận *" at bounding box center [269, 187] width 101 height 15
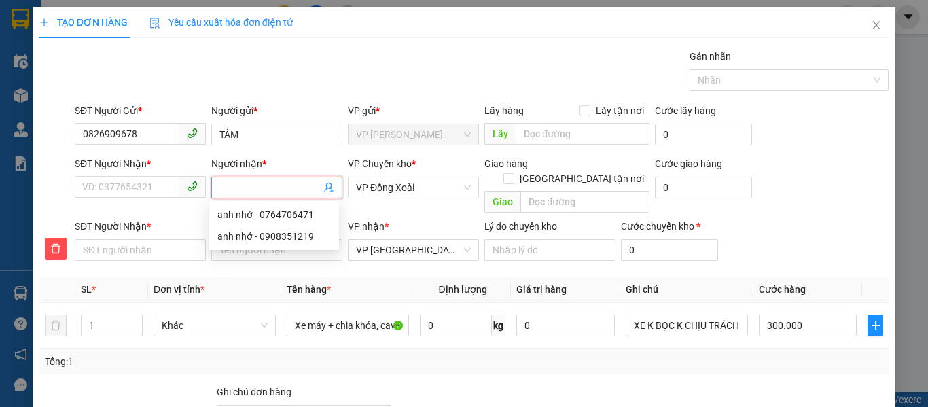
type input "t"
type input "to"
type input "toa"
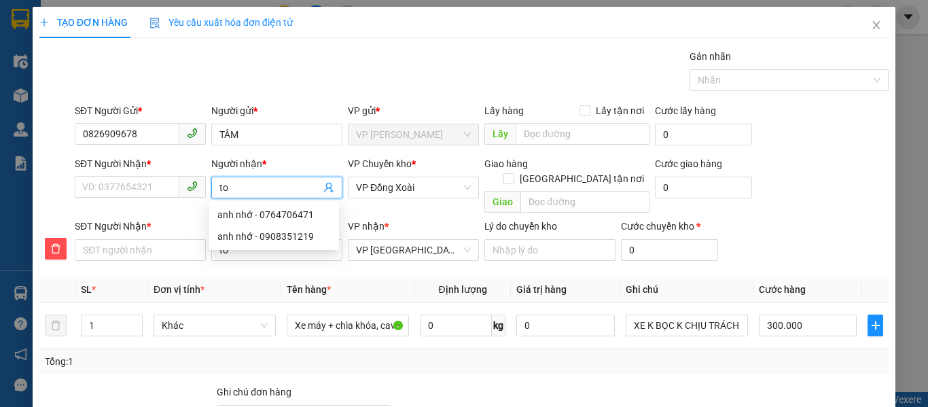
type input "toa"
type input "toan"
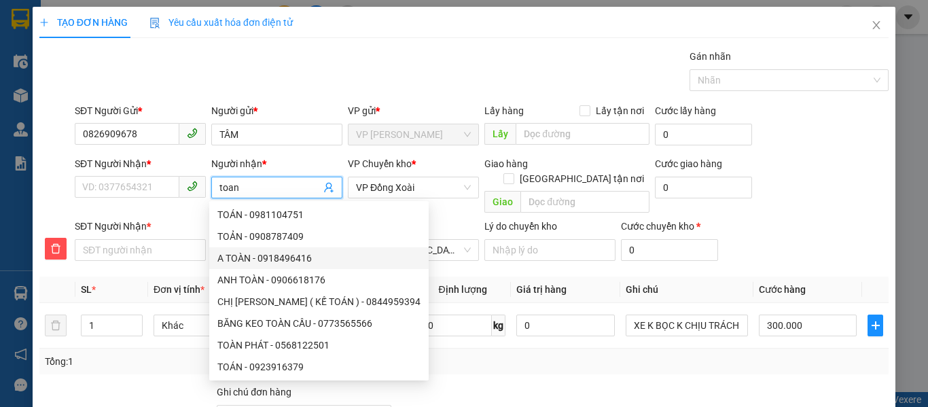
scroll to position [43, 0]
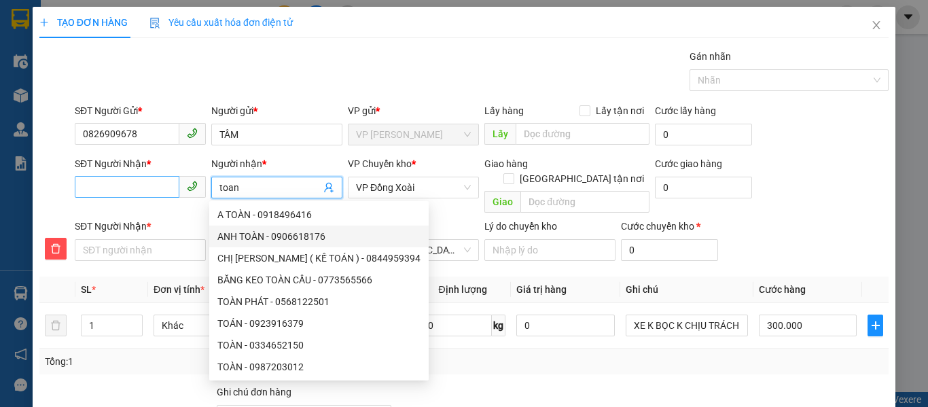
type input "toan"
click at [137, 190] on input "SĐT Người Nhận *" at bounding box center [127, 187] width 105 height 22
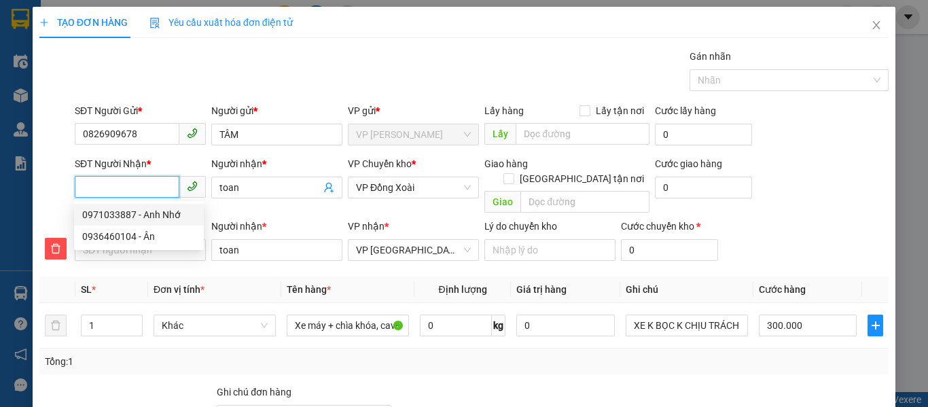
type input "0"
type input "03"
type input "037"
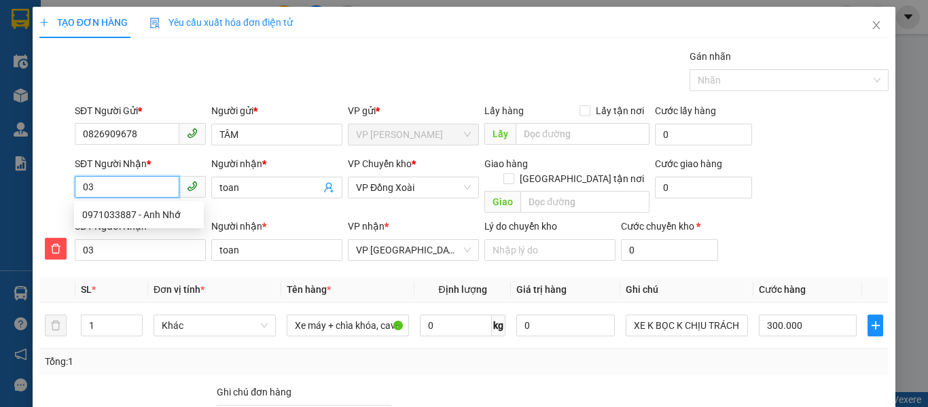
type input "037"
type input "0374"
type input "03748"
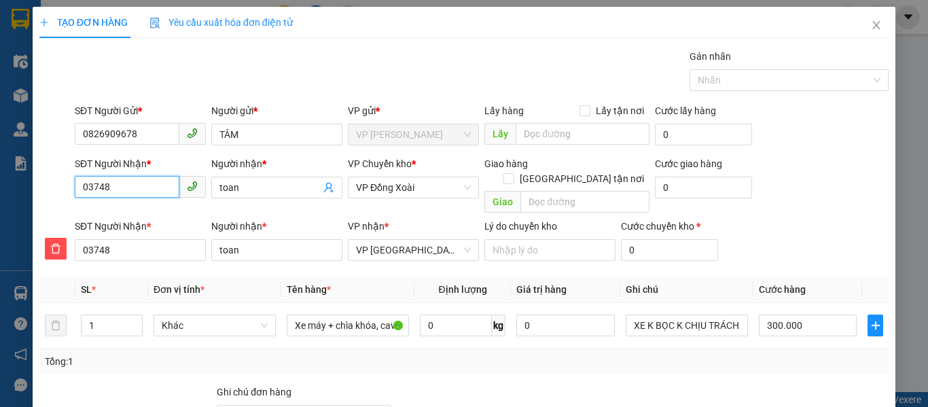
type input "037483"
type input "0374838"
type input "03748382"
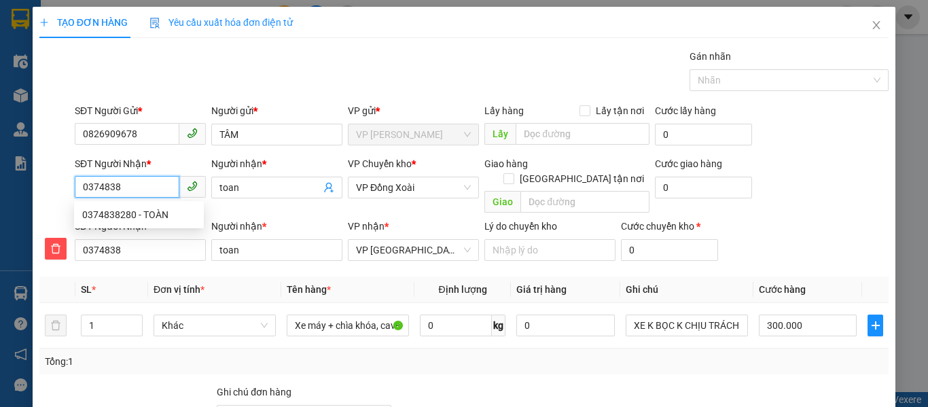
type input "03748382"
type input "037483828"
type input "0374838280"
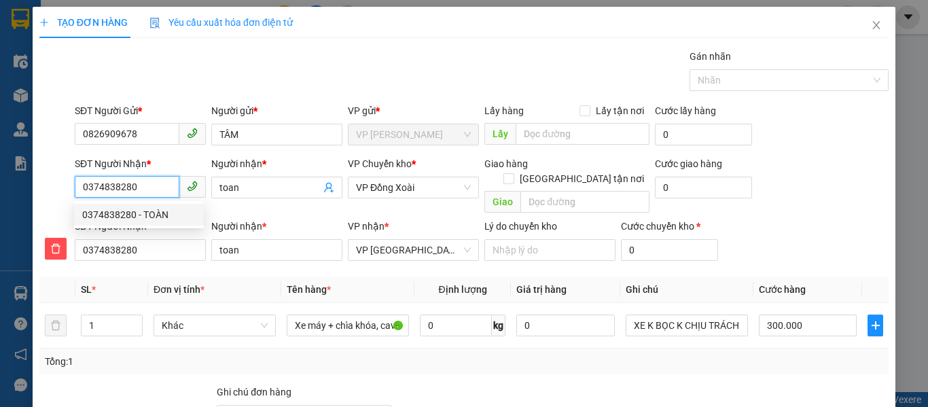
click at [157, 219] on div "0374838280 - TOÀN" at bounding box center [138, 214] width 113 height 15
type input "TOÀN"
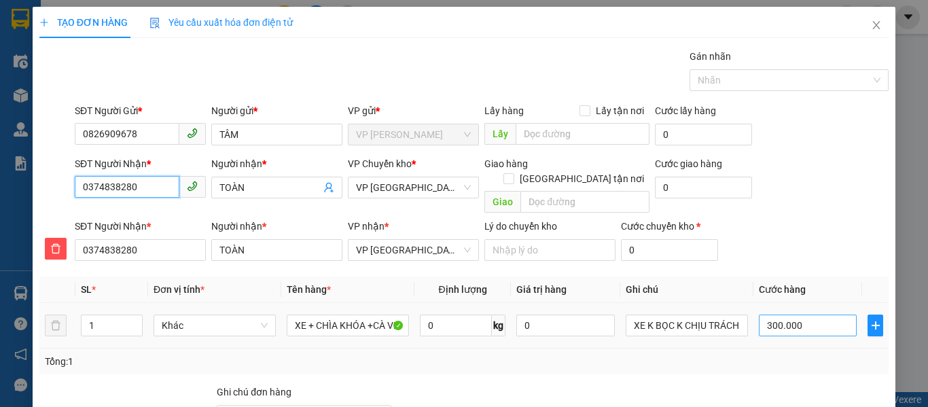
scroll to position [136, 0]
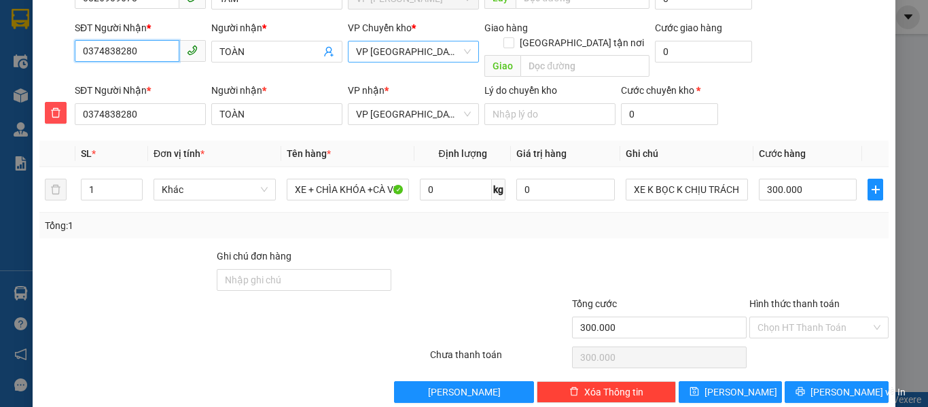
click at [442, 50] on span "VP [GEOGRAPHIC_DATA]" at bounding box center [413, 51] width 115 height 20
type input "0374838280"
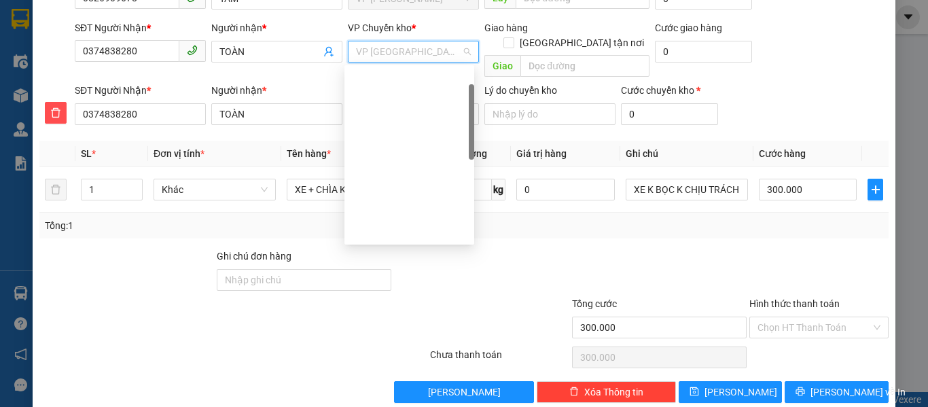
scroll to position [0, 0]
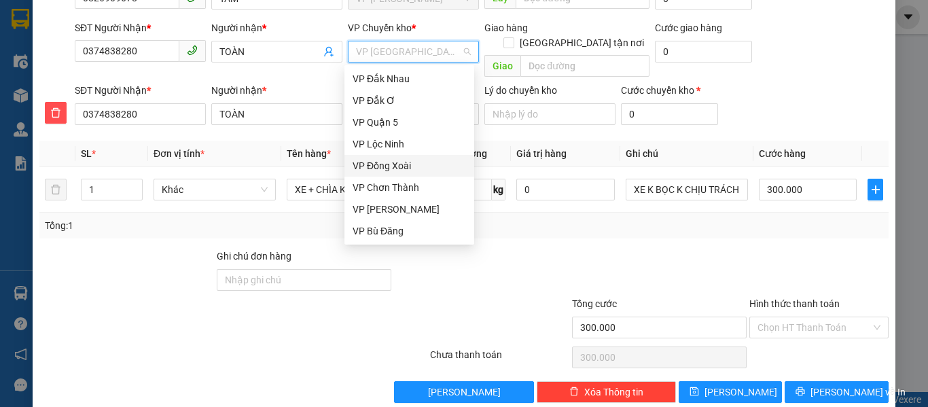
click at [410, 162] on div "VP Đồng Xoài" at bounding box center [409, 165] width 113 height 15
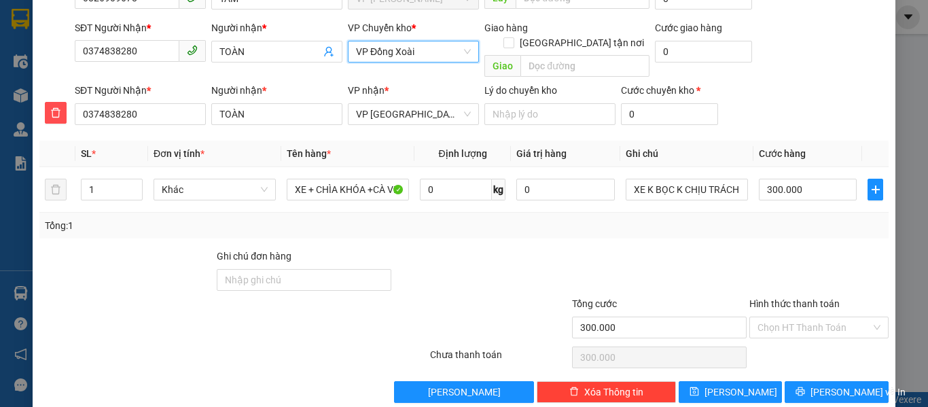
scroll to position [143, 0]
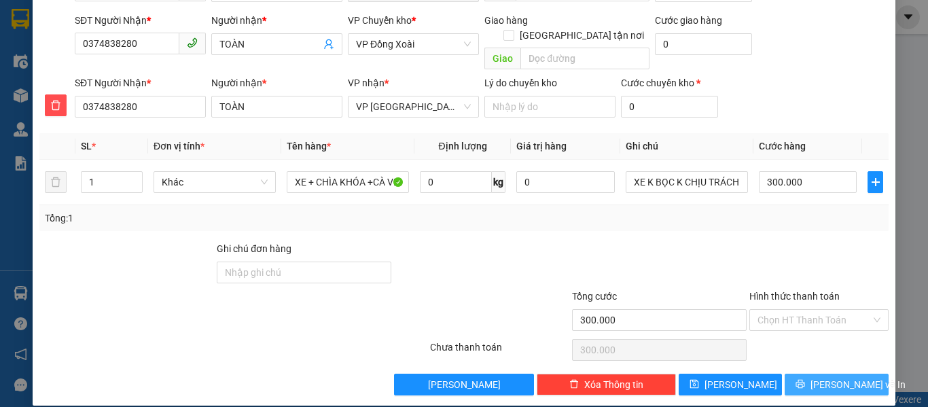
click at [851, 377] on span "[PERSON_NAME] và In" at bounding box center [857, 384] width 95 height 15
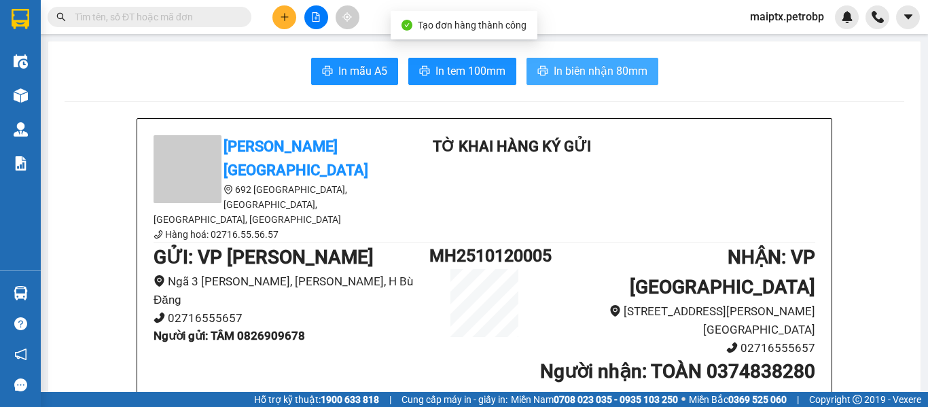
click at [579, 73] on span "In biên nhận 80mm" at bounding box center [601, 70] width 94 height 17
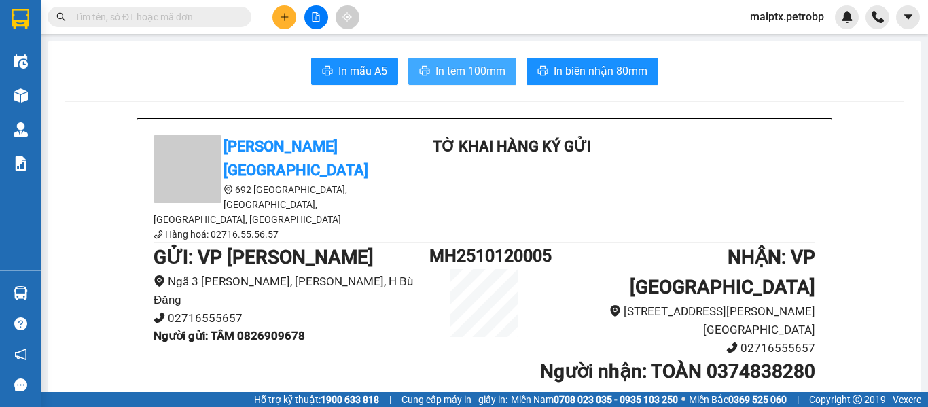
click at [478, 75] on span "In tem 100mm" at bounding box center [470, 70] width 70 height 17
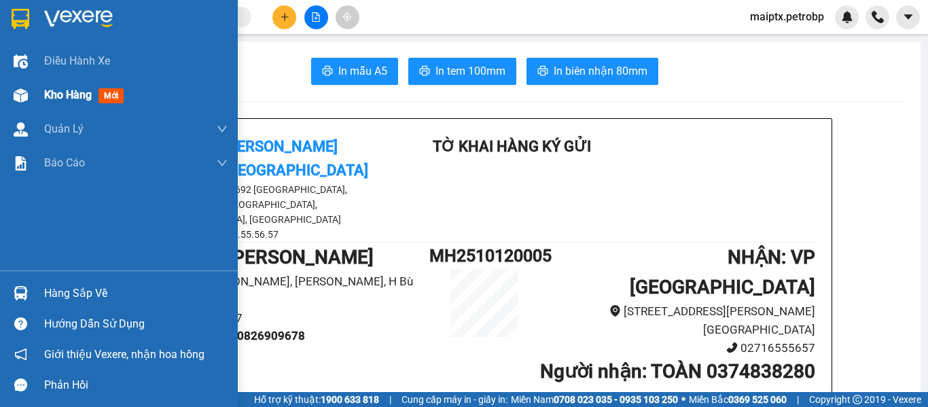
click at [83, 90] on span "Kho hàng" at bounding box center [68, 94] width 48 height 13
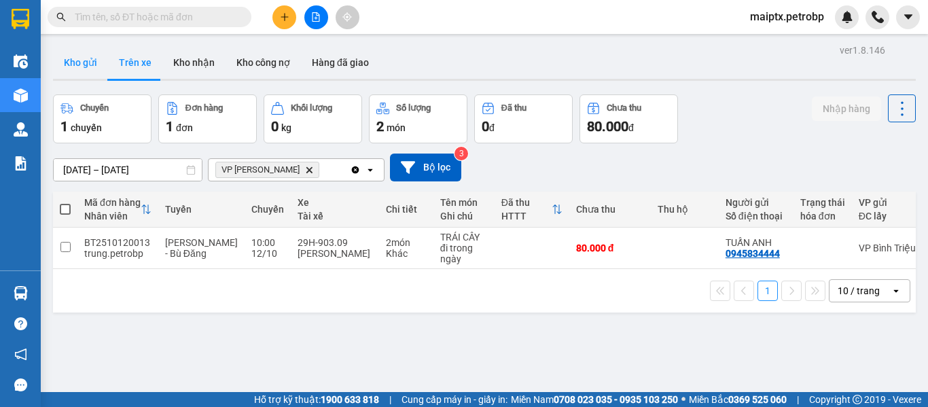
click at [91, 64] on button "Kho gửi" at bounding box center [80, 62] width 55 height 33
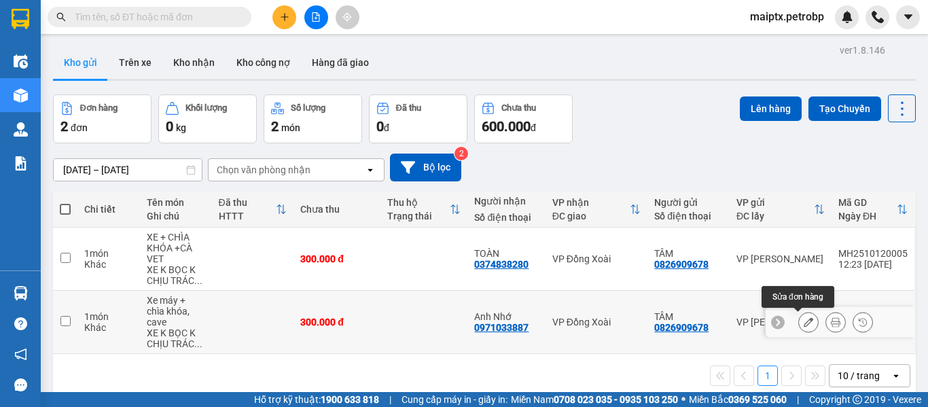
click at [804, 327] on icon at bounding box center [809, 322] width 10 height 10
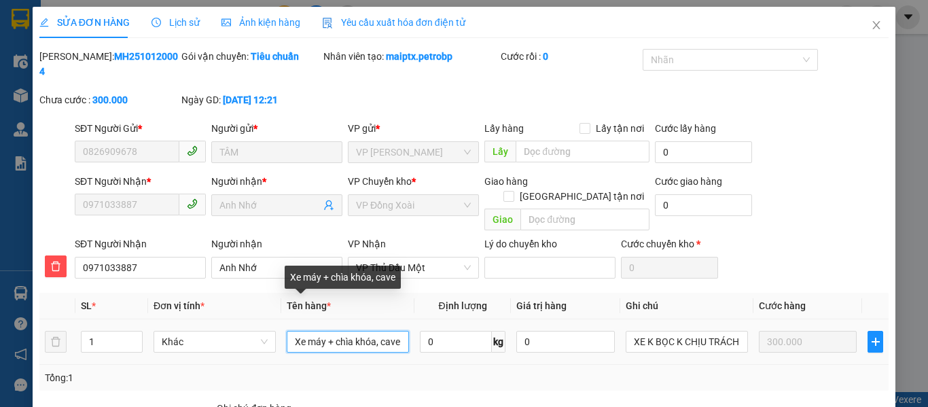
scroll to position [0, 1]
drag, startPoint x: 336, startPoint y: 314, endPoint x: 448, endPoint y: 329, distance: 113.2
click at [448, 329] on tr "1 Khác Xe máy + chìa khóa, cave 0 kg 0 XE K BỌC K CHỊU TRÁCH NHIỆM TRẦY XƯỚC BỂ…" at bounding box center [463, 342] width 849 height 46
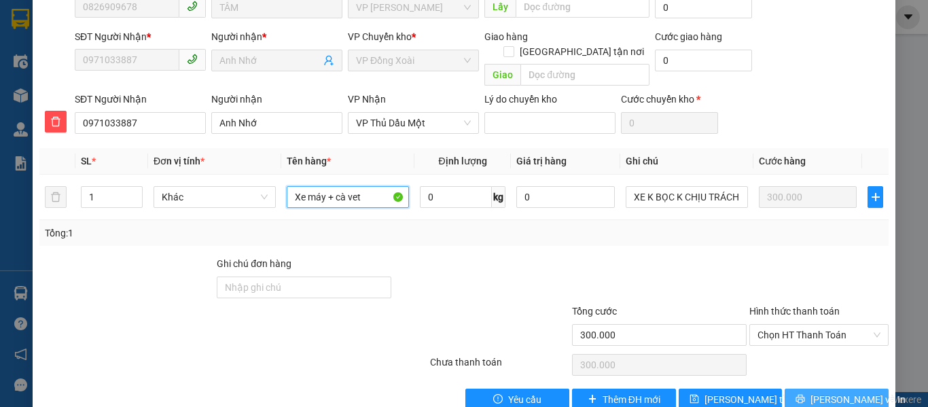
type input "Xe máy + cà vet"
click at [805, 394] on icon "printer" at bounding box center [800, 399] width 10 height 10
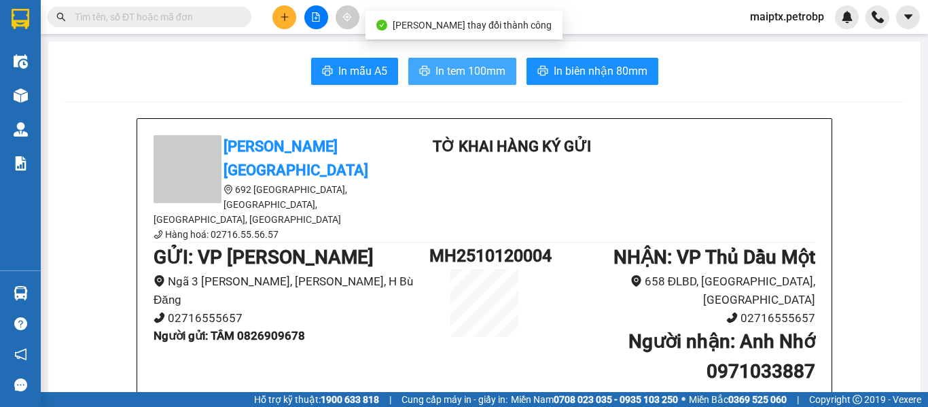
click at [476, 77] on span "In tem 100mm" at bounding box center [470, 70] width 70 height 17
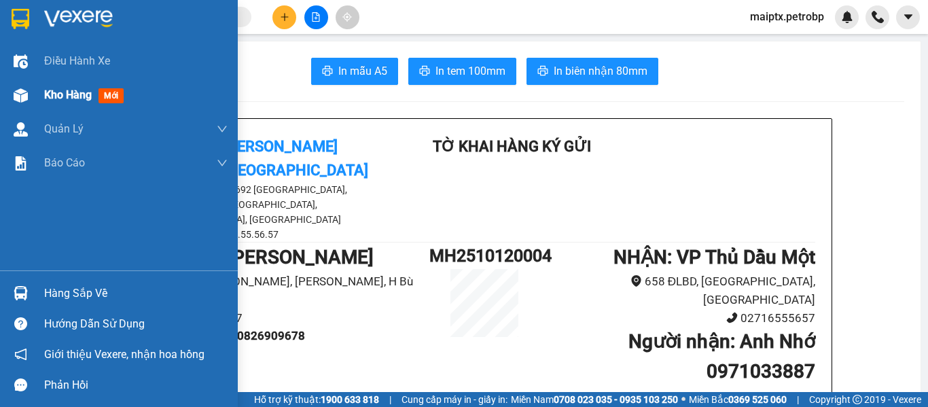
click at [15, 92] on img at bounding box center [21, 95] width 14 height 14
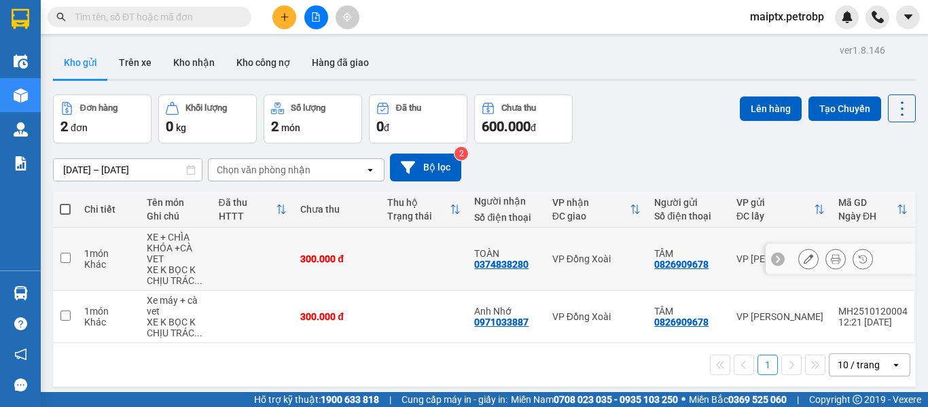
click at [804, 264] on icon at bounding box center [809, 259] width 10 height 10
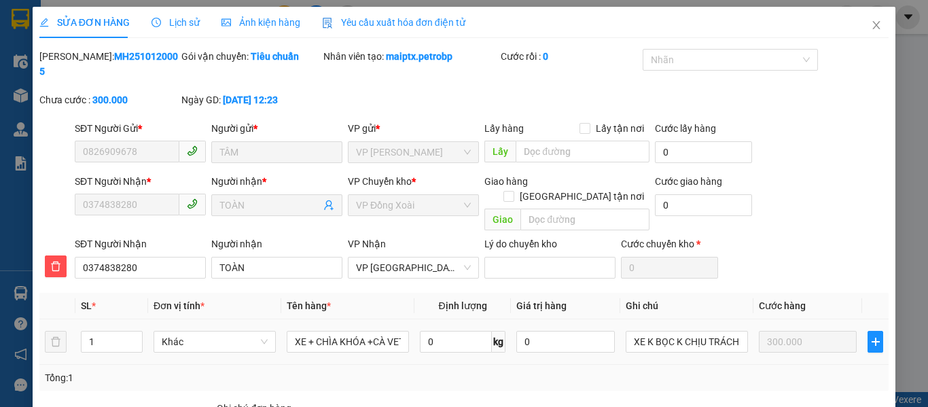
type input "0826909678"
type input "0374838280"
type input "300.000"
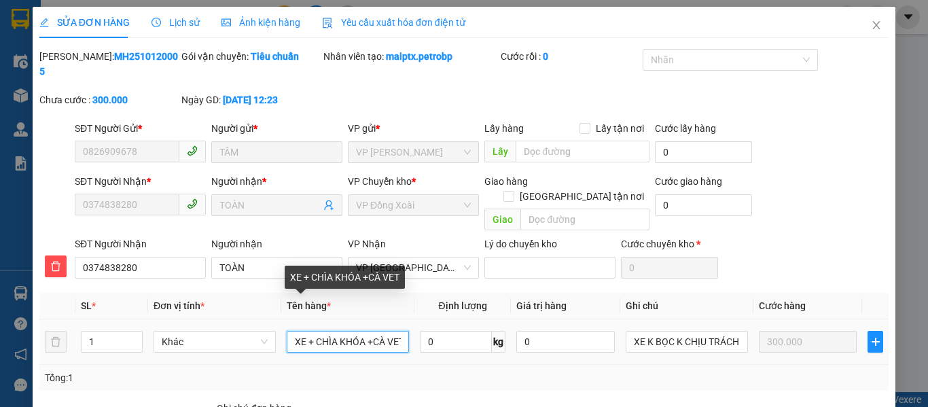
drag, startPoint x: 366, startPoint y: 314, endPoint x: 314, endPoint y: 315, distance: 52.3
click at [314, 331] on input "XE + CHÌA KHÓA +CÀ VET" at bounding box center [348, 342] width 122 height 22
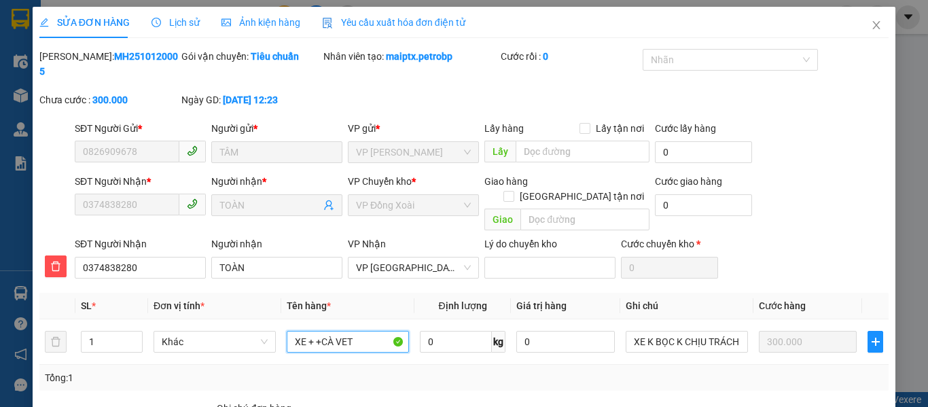
scroll to position [145, 0]
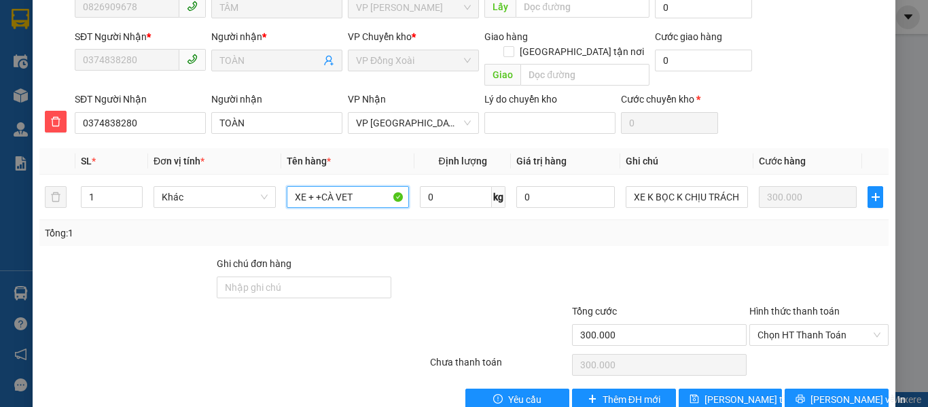
type input "XE + +CÀ VET"
click at [836, 392] on span "[PERSON_NAME] và In" at bounding box center [857, 399] width 95 height 15
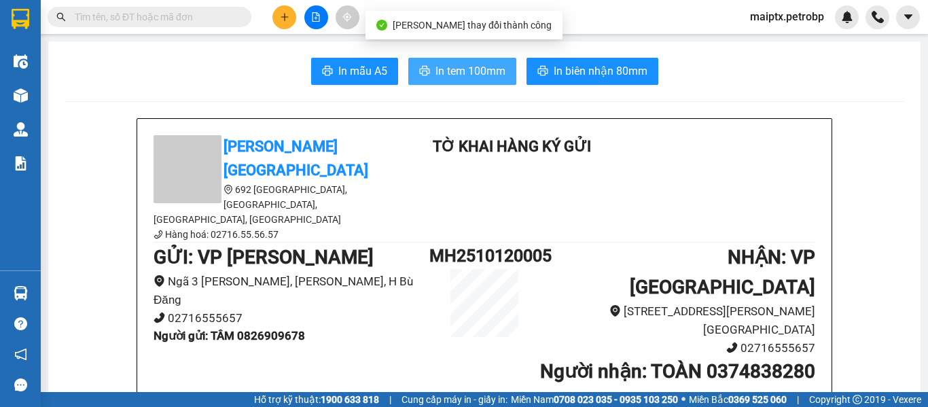
click at [459, 74] on span "In tem 100mm" at bounding box center [470, 70] width 70 height 17
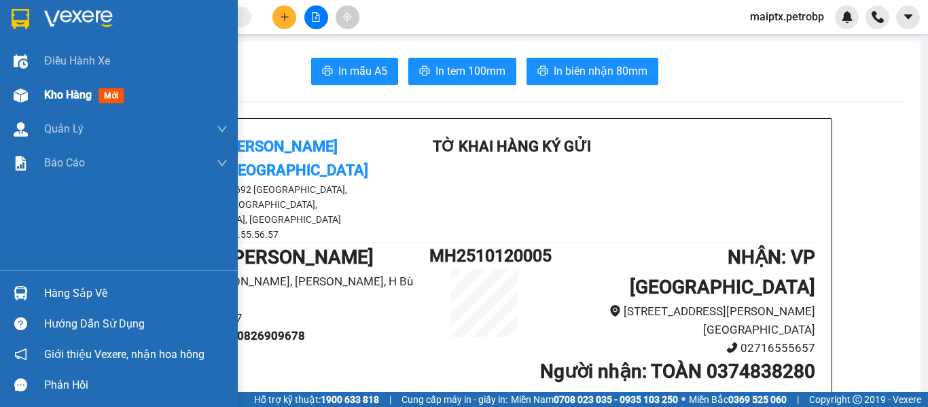
click at [26, 96] on img at bounding box center [21, 95] width 14 height 14
